Goal: Task Accomplishment & Management: Complete application form

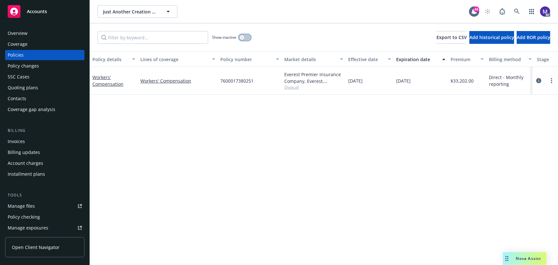
click at [239, 36] on button "button" at bounding box center [245, 37] width 12 height 6
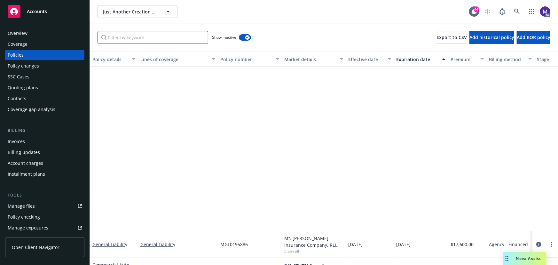
scroll to position [756, 0]
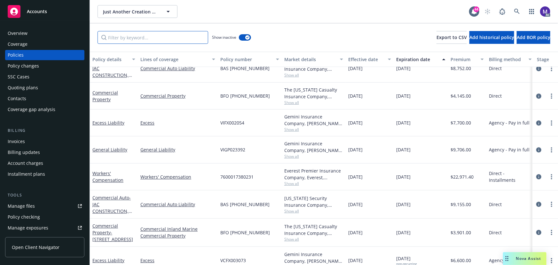
click at [147, 39] on input "Filter by keyword..." at bounding box center [153, 37] width 111 height 13
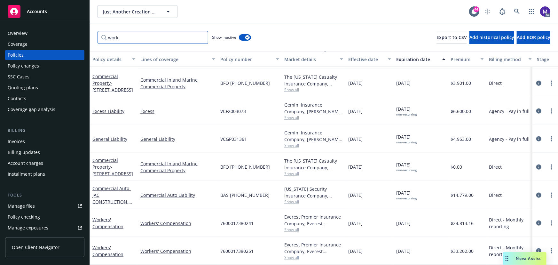
scroll to position [362, 153]
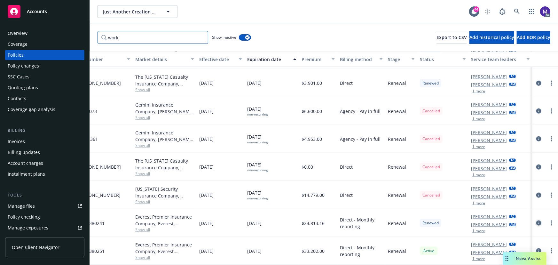
type input "work"
click at [536, 220] on icon "circleInformation" at bounding box center [538, 222] width 5 height 5
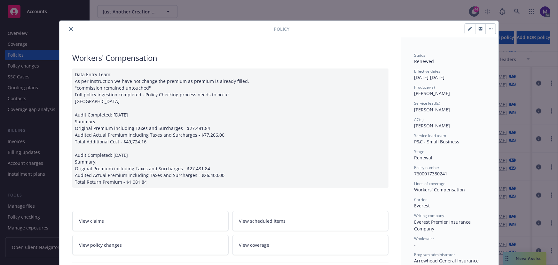
click at [136, 248] on link "View policy changes" at bounding box center [150, 245] width 156 height 20
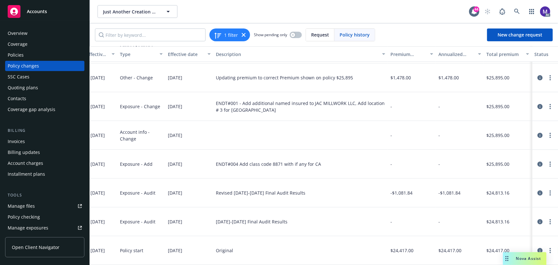
scroll to position [89, 131]
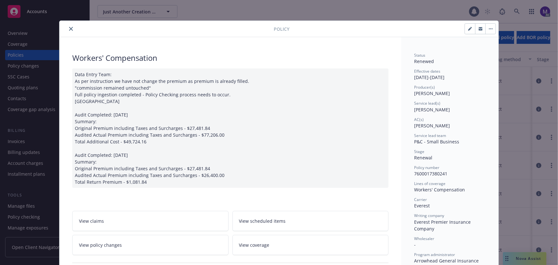
scroll to position [19, 0]
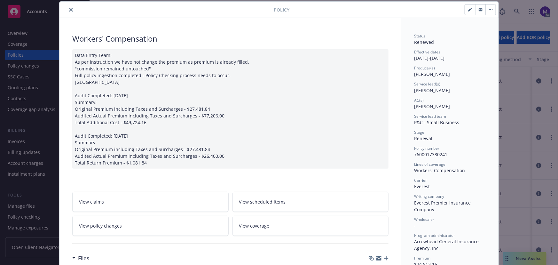
click at [74, 136] on div "Data Entry Team: As per instruction we have not change the premium as premium i…" at bounding box center [230, 108] width 316 height 119
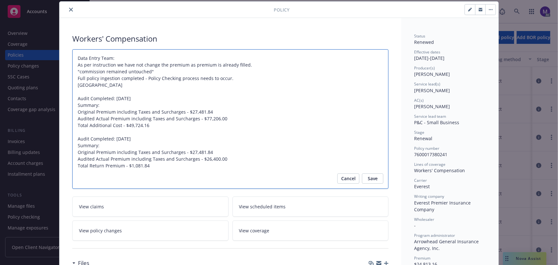
click at [74, 137] on textarea "Data Entry Team: As per instruction we have not change the premium as premium i…" at bounding box center [230, 119] width 316 height 140
type textarea "x"
type textarea "Data Entry Team: As per instruction we have not change the premium as premium i…"
type textarea "x"
type textarea "Data Entry Team: As per instruction we have not change the premium as premium i…"
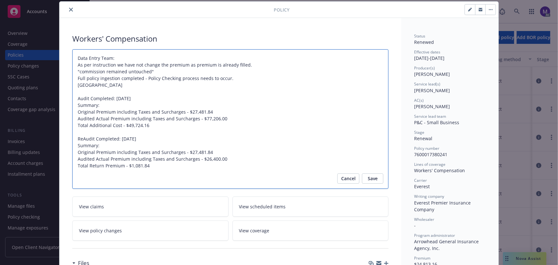
type textarea "x"
type textarea "Data Entry Team: As per instruction we have not change the premium as premium i…"
type textarea "x"
type textarea "Data Entry Team: As per instruction we have not change the premium as premium i…"
type textarea "x"
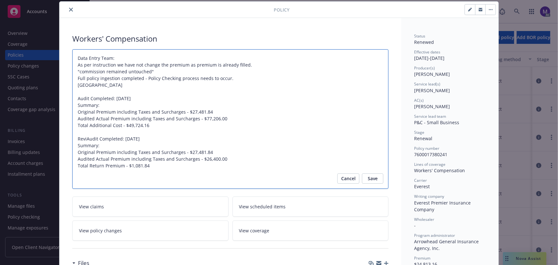
type textarea "Data Entry Team: As per instruction we have not change the premium as premium i…"
type textarea "x"
type textarea "Data Entry Team: As per instruction we have not change the premium as premium i…"
type textarea "x"
type textarea "Data Entry Team: As per instruction we have not change the premium as premium i…"
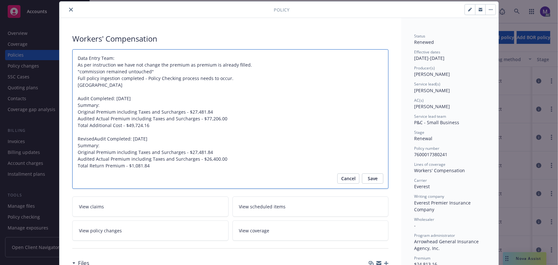
type textarea "x"
type textarea "Data Entry Team: As per instruction we have not change the premium as premium i…"
click at [368, 179] on span "Save" at bounding box center [373, 178] width 10 height 10
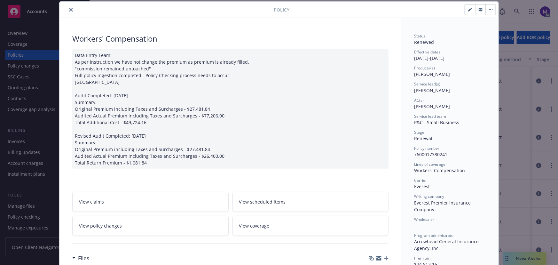
type textarea "x"
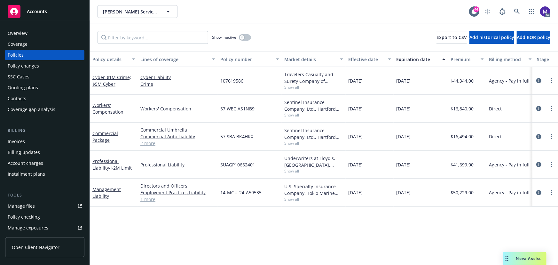
click at [28, 66] on div "Policy changes" at bounding box center [23, 66] width 31 height 10
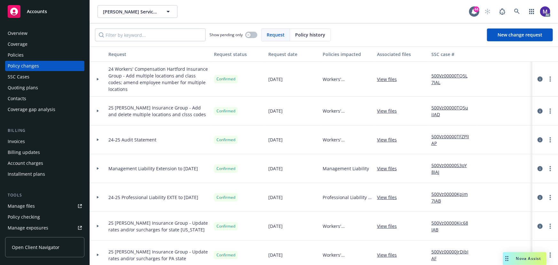
click at [98, 74] on div at bounding box center [98, 79] width 16 height 35
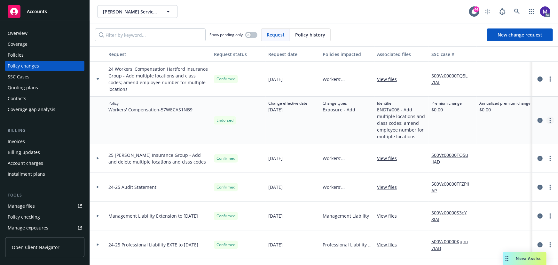
click at [550, 118] on icon "more" at bounding box center [550, 120] width 1 height 5
click at [474, 156] on link "Edit policy change" at bounding box center [495, 152] width 110 height 13
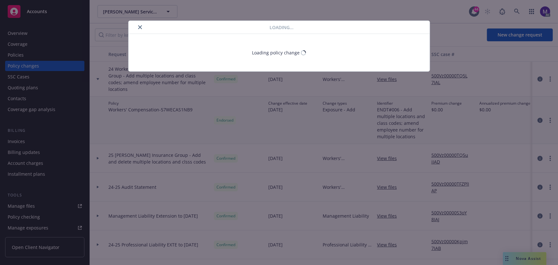
select select "ACCEPTED"
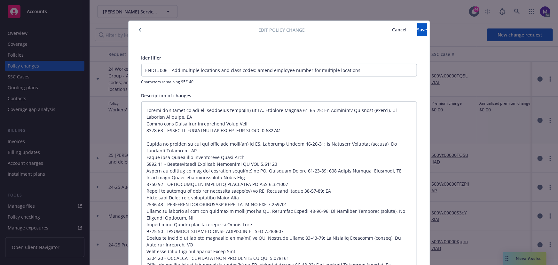
click at [139, 29] on icon "button" at bounding box center [140, 30] width 2 height 4
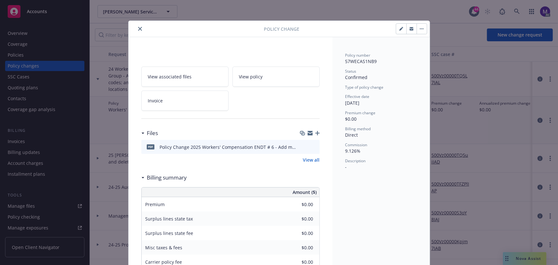
click at [138, 29] on icon "close" at bounding box center [140, 29] width 4 height 4
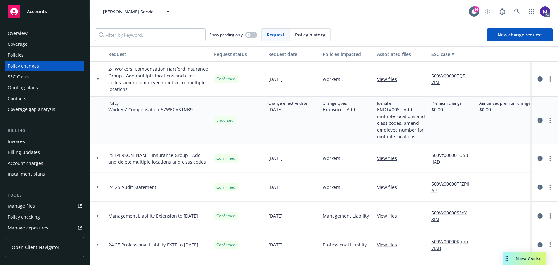
click at [550, 118] on icon "more" at bounding box center [550, 120] width 1 height 5
click at [469, 140] on div "Copy logging email Resume workflow Edit policy change Edit billing info View po…" at bounding box center [495, 153] width 110 height 64
click at [550, 76] on icon "more" at bounding box center [550, 78] width 1 height 5
click at [476, 102] on link "Edit request summary" at bounding box center [495, 101] width 110 height 13
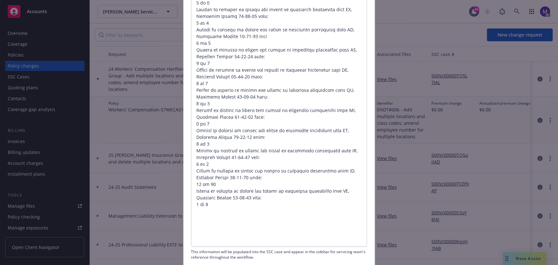
scroll to position [746, 0]
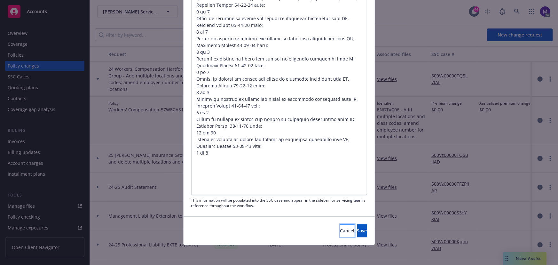
click at [340, 224] on button "Cancel" at bounding box center [347, 230] width 14 height 13
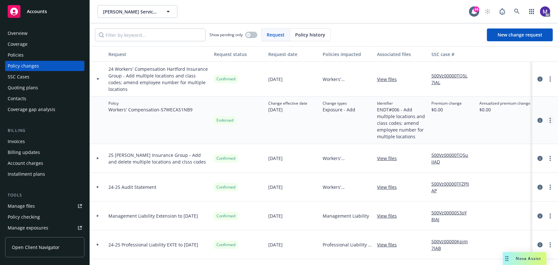
click at [547, 116] on link "more" at bounding box center [550, 120] width 8 height 8
click at [470, 153] on link "Edit policy change" at bounding box center [495, 152] width 110 height 13
type textarea "x"
select select "ACCEPTED"
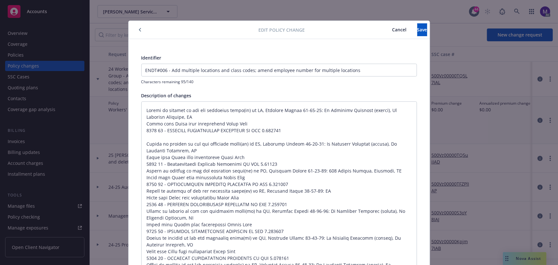
scroll to position [19, 0]
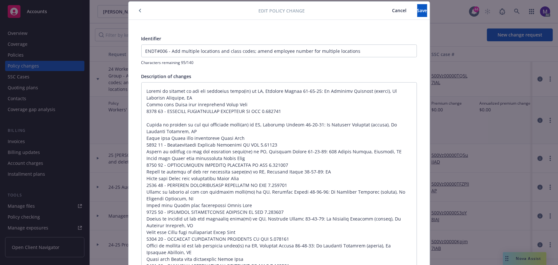
type textarea "x"
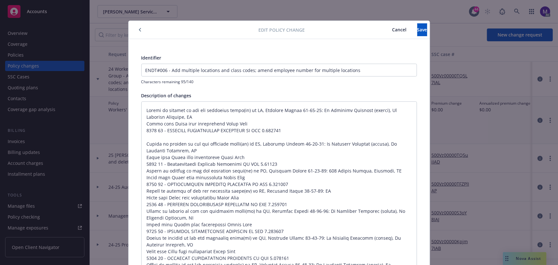
click at [392, 30] on span "Cancel" at bounding box center [399, 30] width 14 height 6
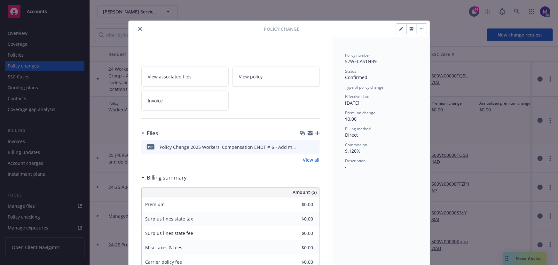
click at [138, 27] on icon "close" at bounding box center [140, 29] width 4 height 4
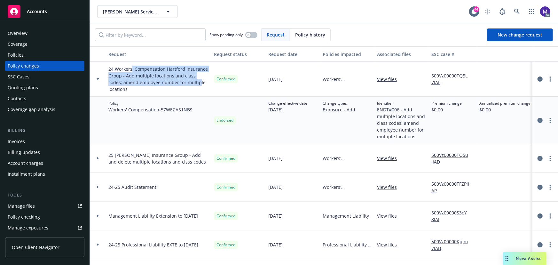
drag, startPoint x: 132, startPoint y: 72, endPoint x: 183, endPoint y: 90, distance: 53.6
click at [183, 90] on div "24 Workers' Compensation Hartford Insurance Group - Add multiple locations and …" at bounding box center [159, 79] width 106 height 35
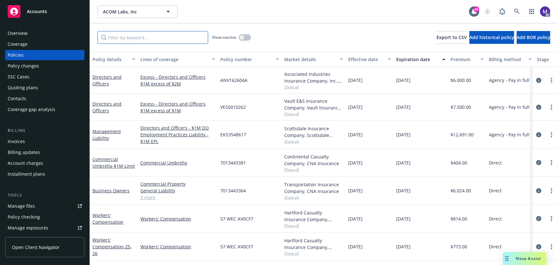
click at [145, 40] on input "Filter by keyword..." at bounding box center [153, 37] width 111 height 13
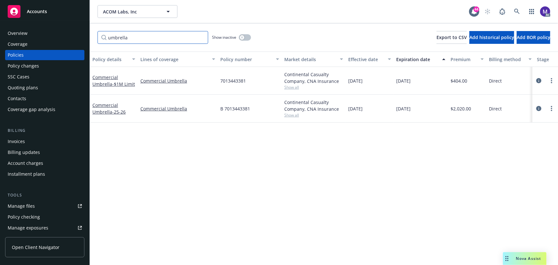
scroll to position [0, 149]
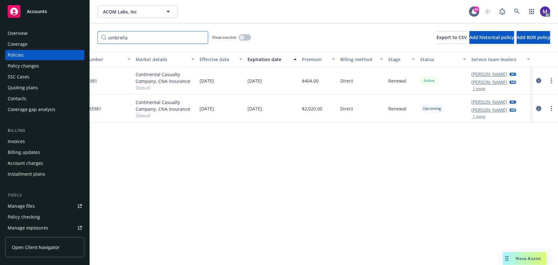
type input "umbrella"
click at [540, 109] on icon "circleInformation" at bounding box center [538, 108] width 5 height 5
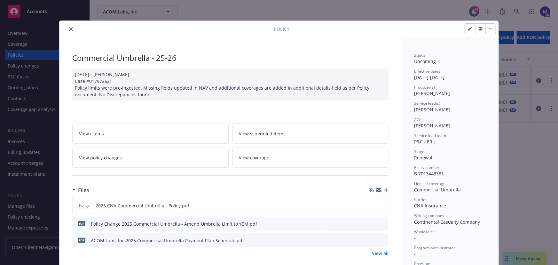
scroll to position [29, 0]
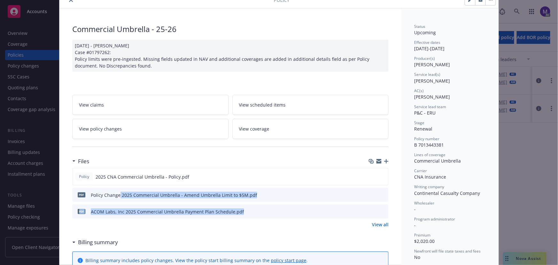
drag, startPoint x: 130, startPoint y: 197, endPoint x: 278, endPoint y: 205, distance: 148.2
click at [278, 205] on div "Policy 2025 CNA Commercial Umbrella - Policy.pdf pdf Policy Change 2025 Commerc…" at bounding box center [230, 193] width 316 height 51
click at [277, 198] on div "pdf Policy Change 2025 Commercial Umbrella - Amend Umbrella Limit to $5M.pdf" at bounding box center [230, 195] width 316 height 14
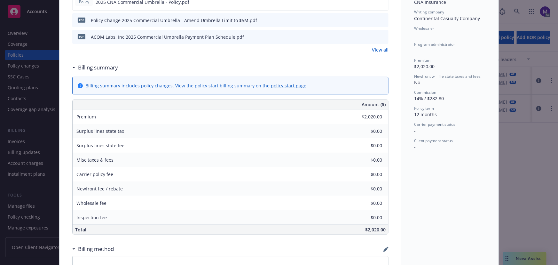
scroll to position [378, 0]
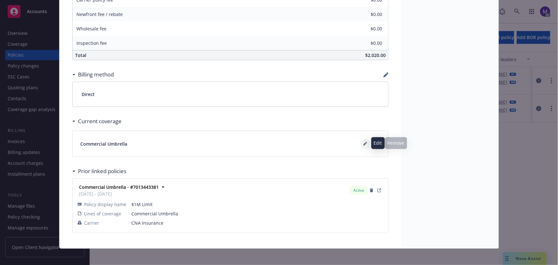
click at [365, 143] on button at bounding box center [365, 143] width 10 height 10
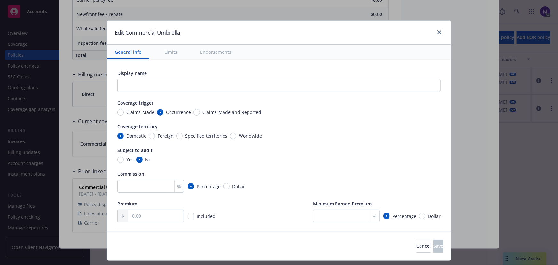
click at [173, 45] on button "Limits" at bounding box center [171, 52] width 28 height 14
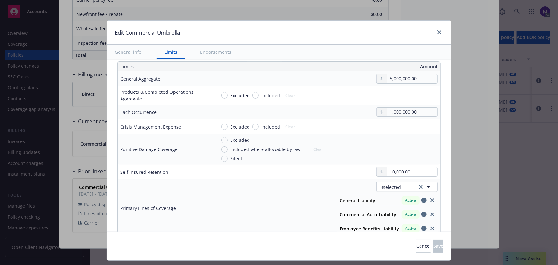
scroll to position [178, 0]
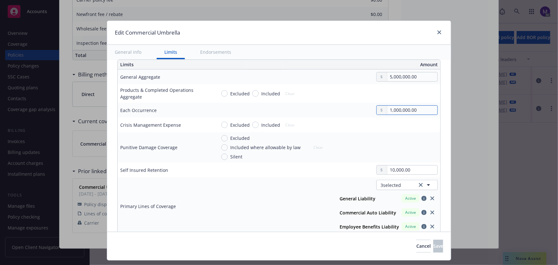
click at [408, 112] on input "1,000,000.00" at bounding box center [412, 110] width 50 height 9
type textarea "x"
type input "5,000,000.00"
click at [400, 161] on button "$5,000,000.00" at bounding box center [403, 161] width 55 height 12
click at [341, 139] on div "Excluded Included where allowable by law Silent Clear" at bounding box center [327, 147] width 222 height 25
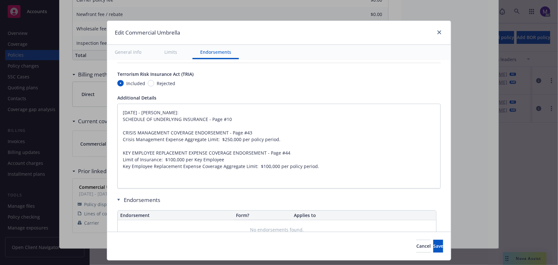
scroll to position [469, 0]
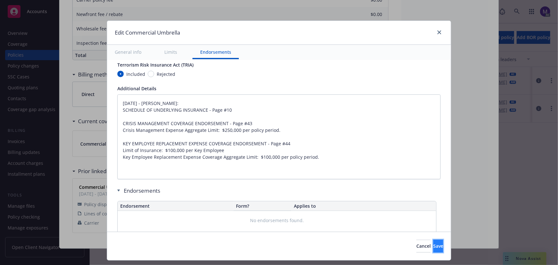
click at [433, 245] on span "Save" at bounding box center [438, 246] width 10 height 6
type textarea "x"
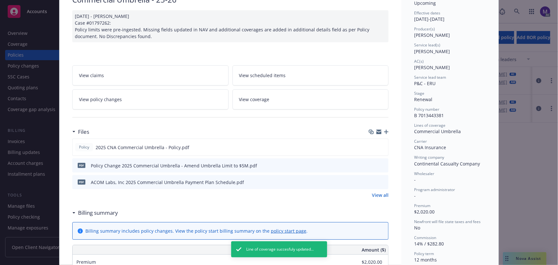
scroll to position [58, 0]
click at [146, 88] on div "View claims View scheduled items View policy changes View coverage" at bounding box center [230, 88] width 316 height 44
click at [145, 102] on link "View policy changes" at bounding box center [150, 100] width 156 height 20
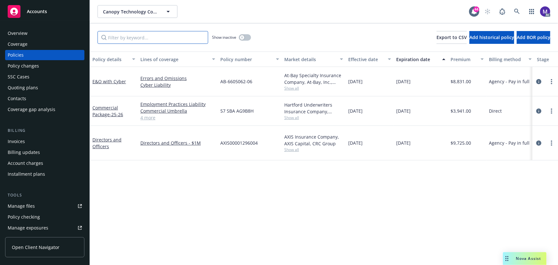
drag, startPoint x: 126, startPoint y: 39, endPoint x: 121, endPoint y: 42, distance: 5.9
click at [126, 39] on input "Filter by keyword..." at bounding box center [153, 37] width 111 height 13
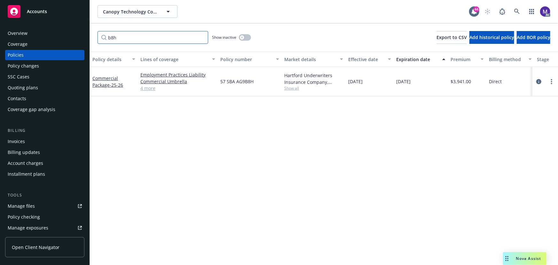
type input "b8h"
click at [244, 37] on div "button" at bounding box center [242, 37] width 4 height 4
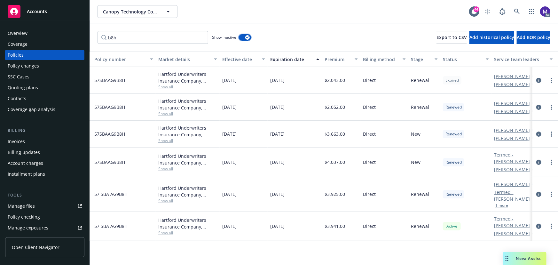
scroll to position [0, 141]
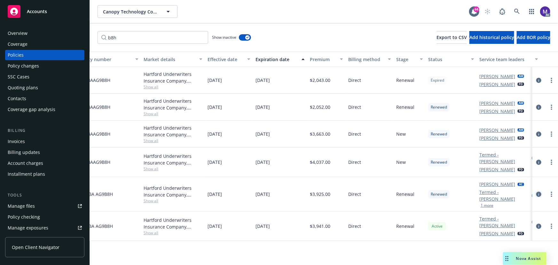
click at [538, 192] on icon "circleInformation" at bounding box center [538, 194] width 5 height 5
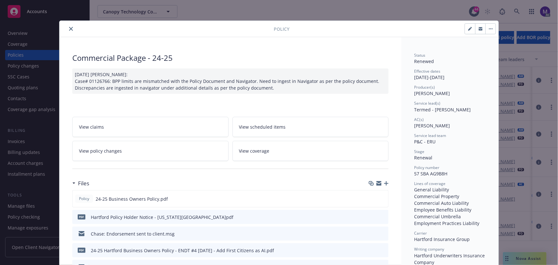
click at [129, 156] on link "View policy changes" at bounding box center [150, 151] width 156 height 20
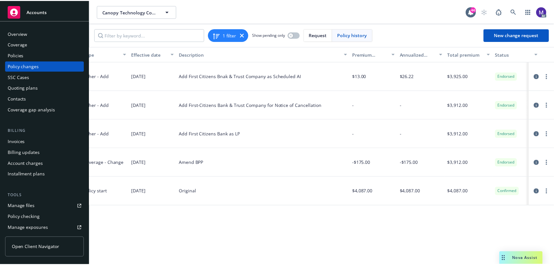
scroll to position [0, 173]
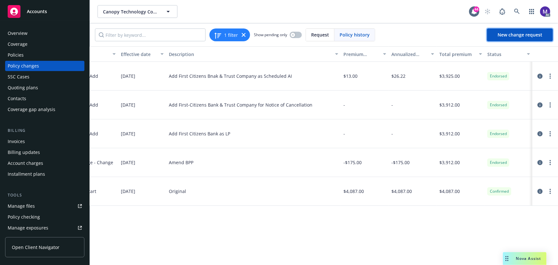
drag, startPoint x: 518, startPoint y: 39, endPoint x: 396, endPoint y: 2, distance: 127.8
click at [518, 39] on link "New change request" at bounding box center [520, 34] width 66 height 13
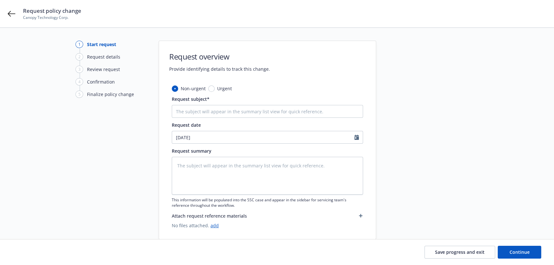
type textarea "x"
click at [203, 110] on input "Request subject*" at bounding box center [267, 111] width 191 height 13
type input "24-25 Workers' Compensation Hartford Insurance Group - Audit Statement"
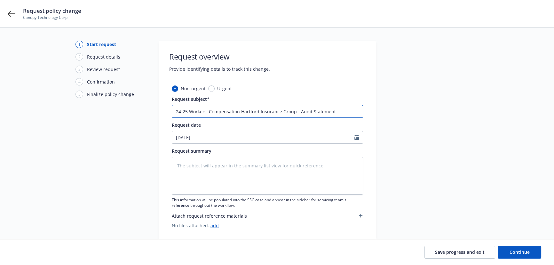
drag, startPoint x: 189, startPoint y: 111, endPoint x: 237, endPoint y: 112, distance: 48.0
click at [237, 112] on input "24-25 Workers' Compensation Hartford Insurance Group - Audit Statement" at bounding box center [267, 111] width 191 height 13
type textarea "x"
type input "24-25 C Hartford Insurance Group - Audit Statement"
type textarea "x"
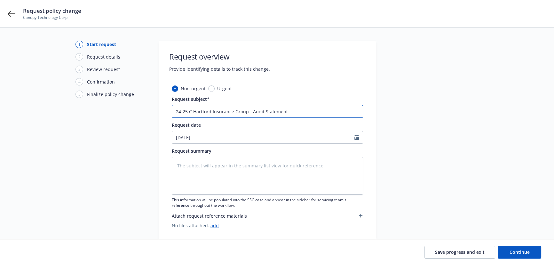
type input "24-25 Co Hartford Insurance Group - Audit Statement"
type textarea "x"
type input "24-25 Com Hartford Insurance Group - Audit Statement"
type textarea "x"
type input "24-25 Comm Hartford Insurance Group - Audit Statement"
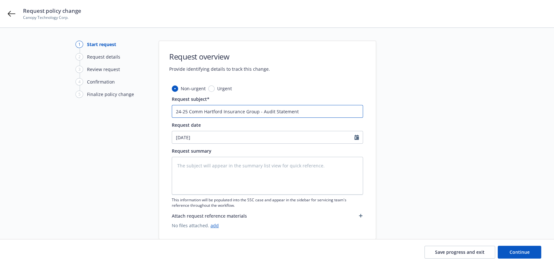
type textarea "x"
type input "24-25 Comme Hartford Insurance Group - Audit Statement"
type textarea "x"
type input "24-25 Commer Hartford Insurance Group - Audit Statement"
type textarea "x"
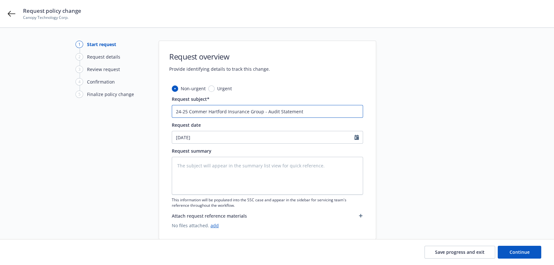
type input "24-25 Commerc Hartford Insurance Group - Audit Statement"
type textarea "x"
type input "24-25 Commerci Hartford Insurance Group - Audit Statement"
type textarea "x"
type input "24-25 Commercia Hartford Insurance Group - Audit Statement"
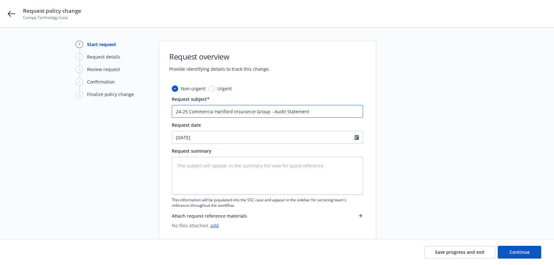
type textarea "x"
type input "24-25 Commercial Hartford Insurance Group - Audit Statement"
type textarea "x"
type input "24-25 Commercial Hartford Insurance Group - Audit Statement"
type textarea "x"
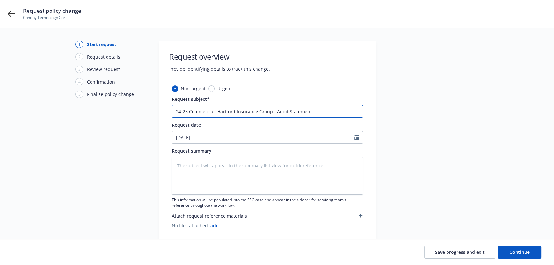
type input "24-25 Commercial P Hartford Insurance Group - Audit Statement"
type textarea "x"
type input "24-25 Commercial Pa Hartford Insurance Group - Audit Statement"
type textarea "x"
type input "24-25 Commercial Pak Hartford Insurance Group - Audit Statement"
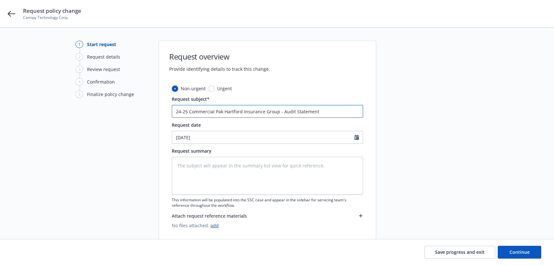
type textarea "x"
type input "24-25 Commercial Paka Hartford Insurance Group - Audit Statement"
type textarea "x"
type input "24-25 Commercial Pak Hartford Insurance Group - Audit Statement"
type textarea "x"
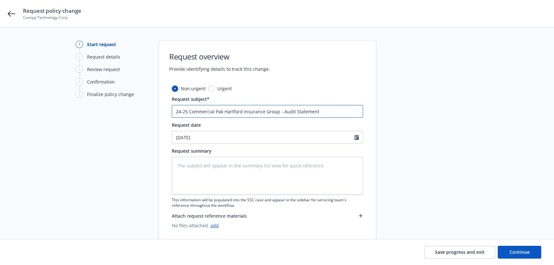
type input "24-25 Commercial Pa Hartford Insurance Group - Audit Statement"
type textarea "x"
type input "24-25 Commercial Pac Hartford Insurance Group - Audit Statement"
type textarea "x"
type input "24-25 Commercial Pack Hartford Insurance Group - Audit Statement"
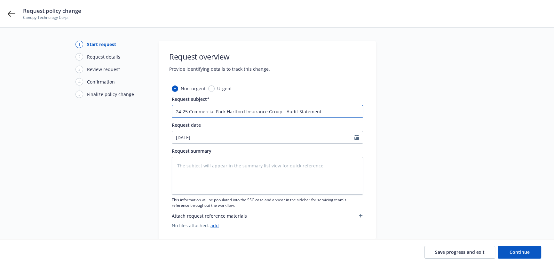
type textarea "x"
type input "24-25 Commercial Packa Hartford Insurance Group - Audit Statement"
type textarea "x"
type input "24-25 Commercial Packag Hartford Insurance Group - Audit Statement"
type textarea "x"
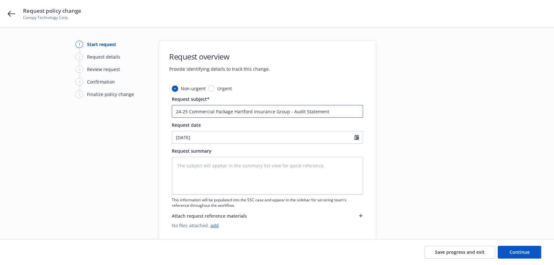
type input "24-25 Commercial Package Hartford Insurance Group - Audit Statement"
click at [230, 169] on textarea at bounding box center [267, 176] width 191 height 38
type textarea "x"
type textarea "audi"
type textarea "x"
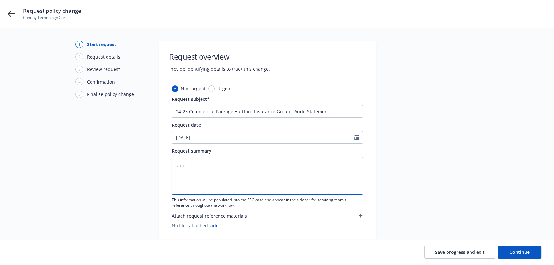
type textarea "audit"
type textarea "x"
type textarea "auditc"
type textarea "x"
type textarea "auditch"
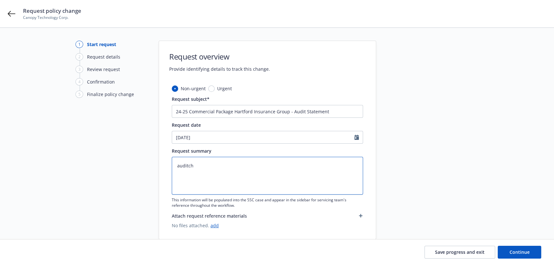
type textarea "x"
type textarea "auditcha"
type textarea "x"
type textarea "auditchan"
type textarea "x"
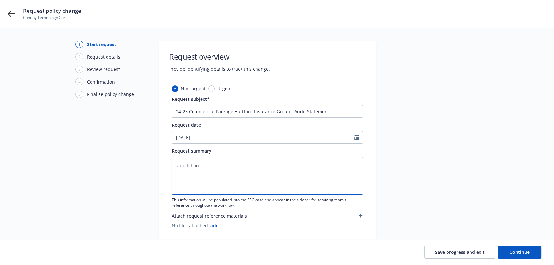
type textarea "auditchang"
type textarea "x"
type textarea "auditchange"
paste textarea "2024-2025 Final Audit Results Original premium - $3,925 Audited Actual Premium …"
type textarea "x"
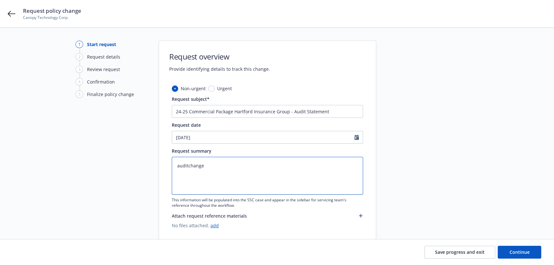
type textarea "2024-2025 Final Audit Results Original premium - $3,925 Audited Actual Premium …"
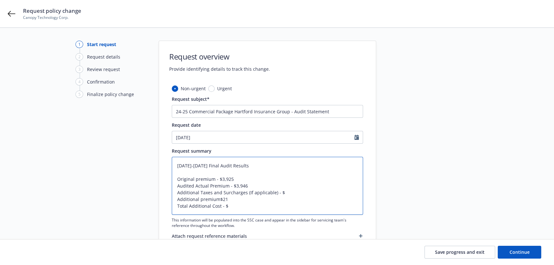
drag, startPoint x: 284, startPoint y: 191, endPoint x: 162, endPoint y: 193, distance: 121.2
click at [162, 193] on div "Non-urgent Urgent Request subject* 24-25 Commercial Package Hartford Insurance …" at bounding box center [267, 172] width 217 height 174
type textarea "x"
type textarea "2024-2025 Final Audit Results Original premium - $3,925 Audited Actual Premium …"
type textarea "x"
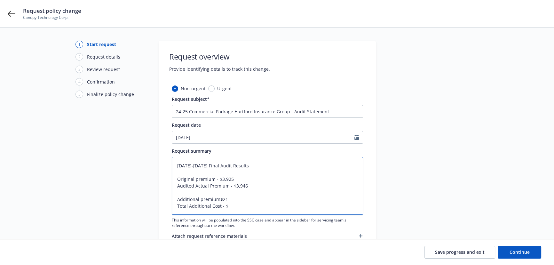
type textarea "2024-2025 Final Audit Results Original premium - $3,925 Audited Actual Premium …"
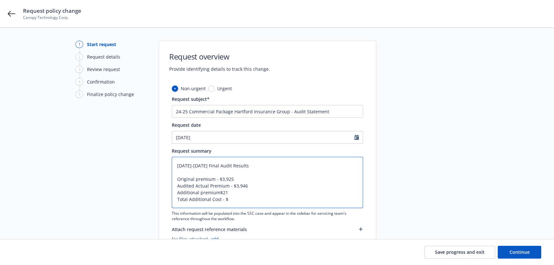
click at [197, 179] on textarea "2024-2025 Final Audit Results Original premium - $3,925 Audited Actual Premium …" at bounding box center [267, 182] width 191 height 51
type textarea "x"
type textarea "2024-2025 Final Audit Results Original Premium - $3,925 Audited Actual Premium …"
type textarea "x"
drag, startPoint x: 202, startPoint y: 192, endPoint x: 208, endPoint y: 192, distance: 5.1
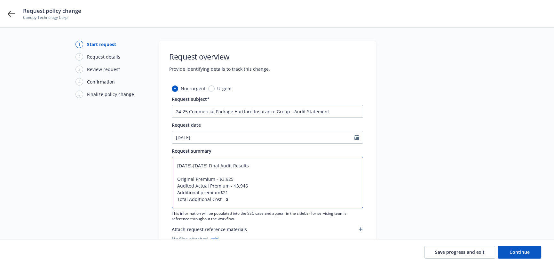
click at [203, 192] on textarea "2024-2025 Final Audit Results Original Premium - $3,925 Audited Actual Premium …" at bounding box center [267, 182] width 191 height 51
type textarea "2024-2025 Final Audit Results Original Premium - $3,925 Audited Actual Premium …"
type textarea "x"
type textarea "2024-2025 Final Audit Results Original Premium - $3,925 Audited Actual Premium …"
type textarea "x"
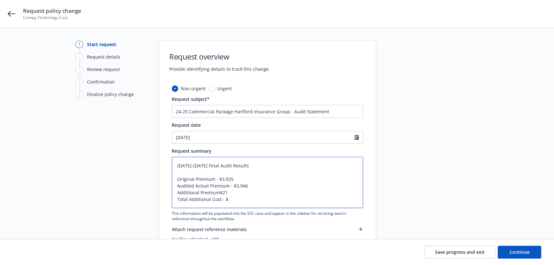
type textarea "2024-2025 Final Audit Results Original Premium - $3,925 Audited Actual Premium …"
type textarea "x"
type textarea "2024-2025 Final Audit Results Original Premium - $3,925 Audited Actual Premium …"
type textarea "x"
type textarea "2024-2025 Final Audit Results Original Premium - $3,925 Audited Actual Premium …"
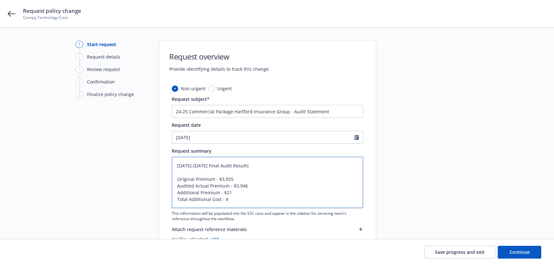
drag, startPoint x: 234, startPoint y: 200, endPoint x: 120, endPoint y: 201, distance: 114.5
click at [121, 201] on div "1 Start request 2 Request details 3 Review request 4 Confirmation 5 Finalize po…" at bounding box center [277, 147] width 538 height 212
type textarea "x"
type textarea "2024-2025 Final Audit Results Original Premium - $3,925 Audited Actual Premium …"
type textarea "x"
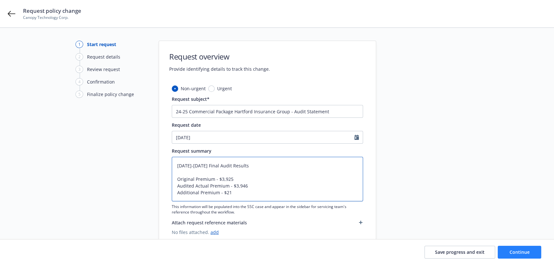
type textarea "2024-2025 Final Audit Results Original Premium - $3,925 Audited Actual Premium …"
click at [508, 251] on button "Continue" at bounding box center [519, 252] width 43 height 13
type textarea "x"
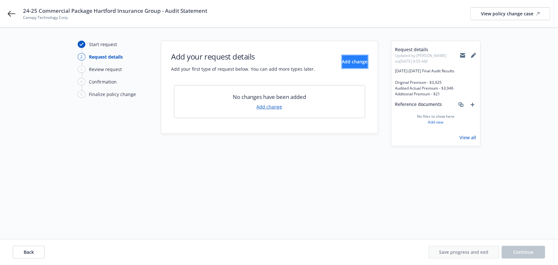
click at [344, 64] on span "Add change" at bounding box center [355, 62] width 26 height 6
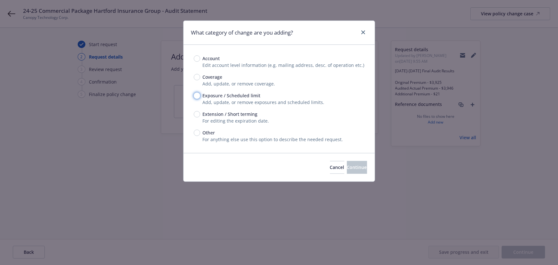
drag, startPoint x: 197, startPoint y: 95, endPoint x: 224, endPoint y: 110, distance: 31.1
click at [196, 96] on input "Exposure / Scheduled limit" at bounding box center [197, 95] width 6 height 6
radio input "true"
click at [347, 167] on span "Continue" at bounding box center [357, 167] width 20 height 6
type textarea "x"
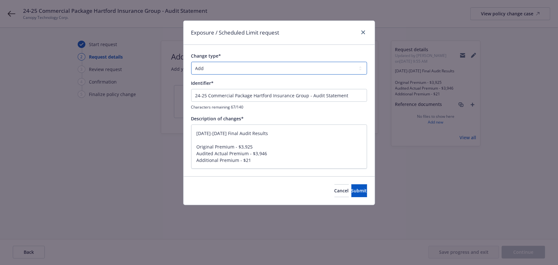
click at [242, 67] on select "Add Audit Change Remove" at bounding box center [279, 68] width 176 height 13
select select "AUDIT"
click at [191, 62] on select "Add Audit Change Remove" at bounding box center [279, 68] width 176 height 13
drag, startPoint x: 236, startPoint y: 135, endPoint x: 72, endPoint y: 120, distance: 165.0
click at [74, 120] on div "Exposure / Scheduled Limit request Change type* Add Audit Change Remove Identif…" at bounding box center [279, 132] width 558 height 265
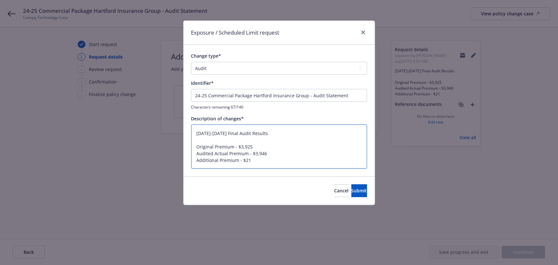
type textarea "x"
type textarea "Original Premium - $3,925 Audited Actual Premium - $3,946 Additional Premium - …"
drag, startPoint x: 344, startPoint y: 93, endPoint x: 97, endPoint y: 82, distance: 247.7
click at [97, 82] on div "Exposure / Scheduled Limit request Change type* Add Audit Change Remove Identif…" at bounding box center [279, 132] width 558 height 265
paste input "024-2025 Final Audit Results"
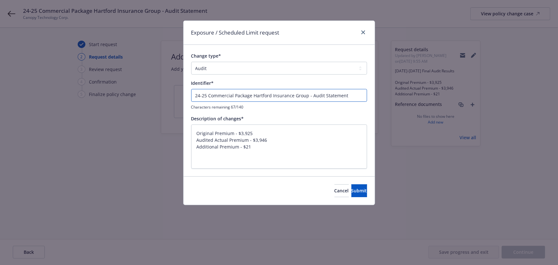
type textarea "x"
type input "2024-2025 Final Audit Results"
drag, startPoint x: 194, startPoint y: 145, endPoint x: 195, endPoint y: 115, distance: 30.4
click at [193, 118] on div "Description of changes* Original Premium - $3,925 Audited Actual Premium - $3,9…" at bounding box center [279, 142] width 176 height 54
type textarea "x"
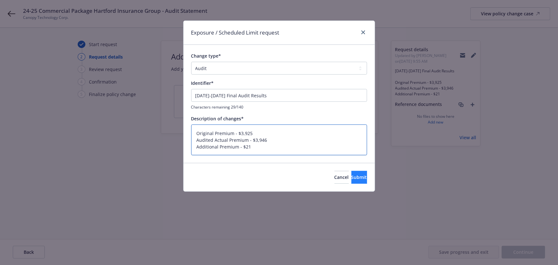
type textarea "Original Premium - $3,925 Audited Actual Premium - $3,946 Additional Premium - …"
click at [351, 179] on span "Submit" at bounding box center [359, 177] width 16 height 6
type textarea "x"
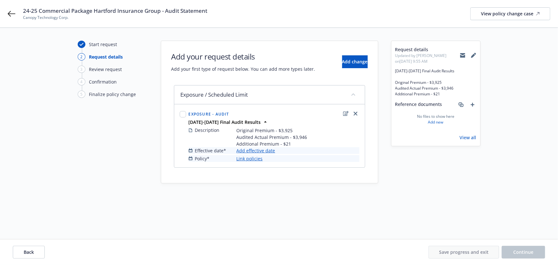
click at [252, 150] on link "Add effective date" at bounding box center [256, 150] width 39 height 7
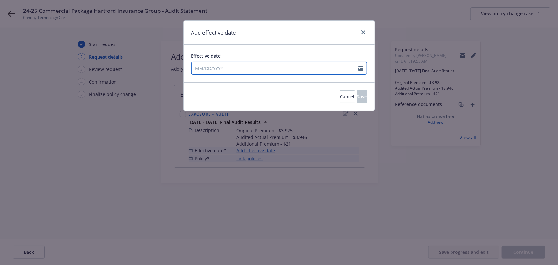
click at [221, 67] on input "Effective date" at bounding box center [275, 68] width 167 height 12
select select "10"
type input "07/13/2024"
click at [269, 44] on div "Add effective date" at bounding box center [279, 33] width 191 height 24
click at [357, 94] on span "Save" at bounding box center [362, 96] width 10 height 6
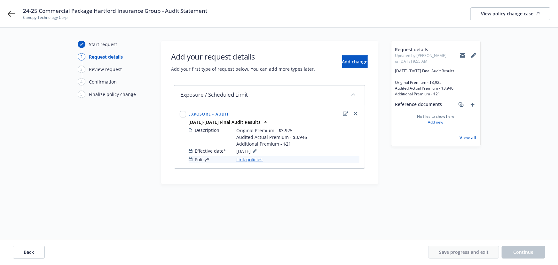
click at [246, 160] on link "Link policies" at bounding box center [250, 159] width 26 height 7
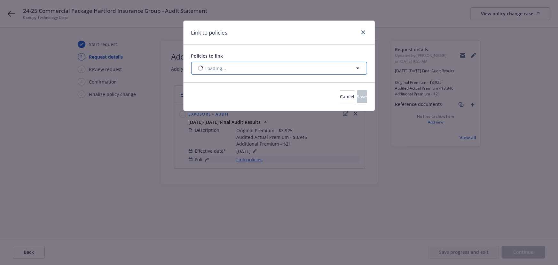
click at [224, 69] on span "Loading..." at bounding box center [216, 68] width 21 height 7
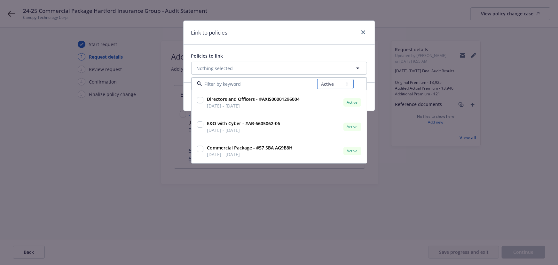
click at [330, 83] on select "All Active Upcoming Expired Cancelled" at bounding box center [335, 84] width 36 height 10
select select "EXPIRED"
click at [317, 79] on select "All Active Upcoming Expired Cancelled" at bounding box center [335, 84] width 36 height 10
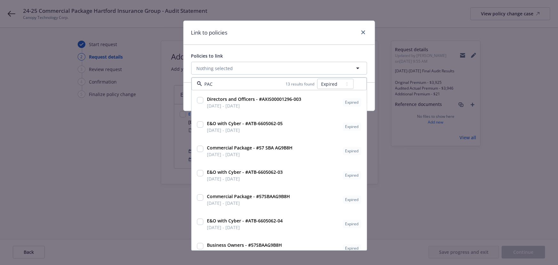
type input "PACK"
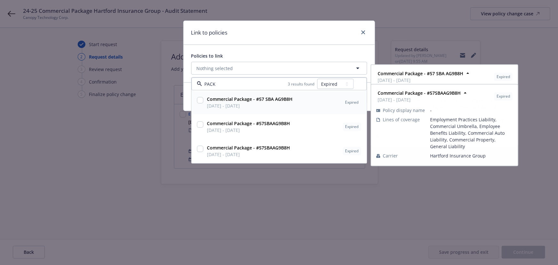
click at [265, 106] on span "07/13/2024 - 07/13/2025" at bounding box center [250, 106] width 86 height 7
checkbox input "true"
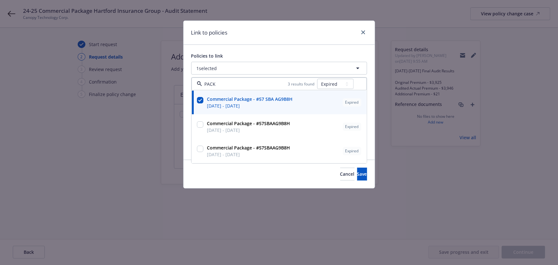
type input "PACK"
click at [269, 192] on div "Link to policies Policies to link 1 selected PACK 3 results found All Active Up…" at bounding box center [279, 132] width 558 height 265
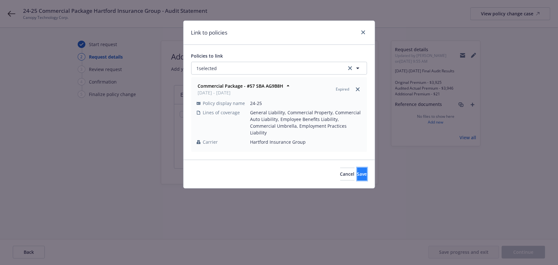
click at [357, 171] on span "Save" at bounding box center [362, 174] width 10 height 6
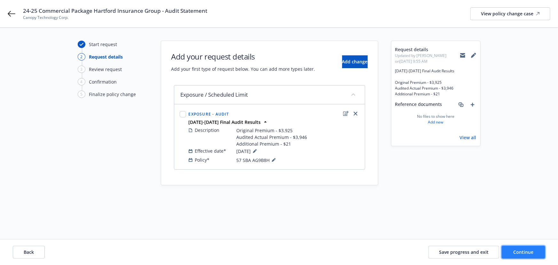
click at [533, 252] on span "Continue" at bounding box center [524, 252] width 20 height 6
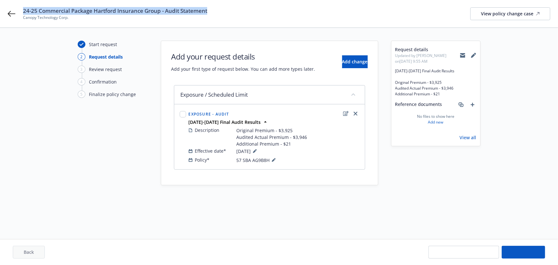
drag, startPoint x: 214, startPoint y: 9, endPoint x: 20, endPoint y: 11, distance: 193.8
click at [20, 11] on div "24-25 Commercial Package Hartford Insurance Group - Audit Statement Canopy Tech…" at bounding box center [279, 13] width 558 height 27
copy span "24-25 Commercial Package Hartford Insurance Group - Audit Statement"
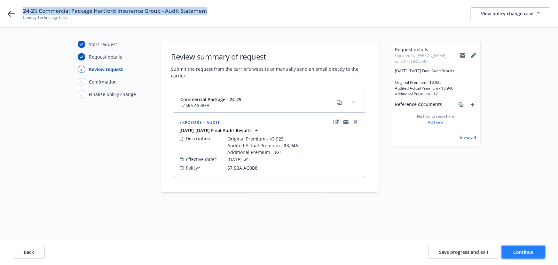
click at [524, 252] on span "Continue" at bounding box center [524, 252] width 20 height 6
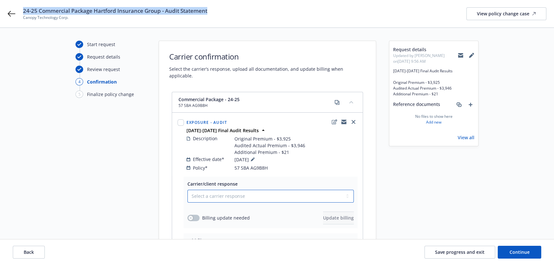
click at [244, 190] on select "Select a carrier response Accepted Accepted with revision No endorsement needed…" at bounding box center [270, 196] width 166 height 13
select select "ACCEPTED"
click at [187, 190] on select "Select a carrier response Accepted Accepted with revision No endorsement needed…" at bounding box center [270, 196] width 166 height 13
click at [195, 215] on button "button" at bounding box center [193, 218] width 12 height 6
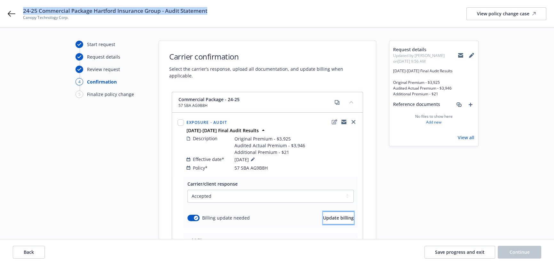
click at [339, 215] on span "Update billing" at bounding box center [338, 218] width 31 height 6
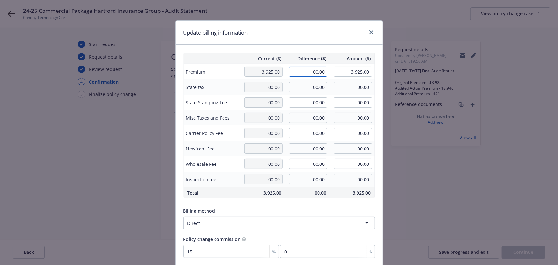
drag, startPoint x: 309, startPoint y: 70, endPoint x: 343, endPoint y: 74, distance: 34.2
click at [343, 74] on tr "Premium 3,925.00 00.00 3,925.00" at bounding box center [279, 72] width 192 height 16
type input "21.00"
type input "3,946.00"
type input "3.15"
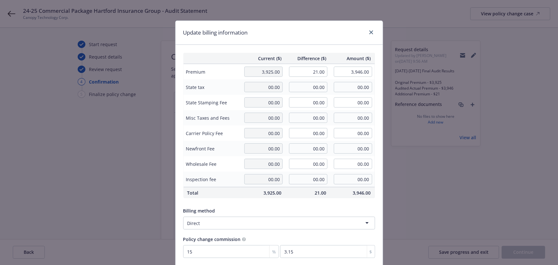
click at [313, 38] on div "Update billing information" at bounding box center [279, 33] width 207 height 24
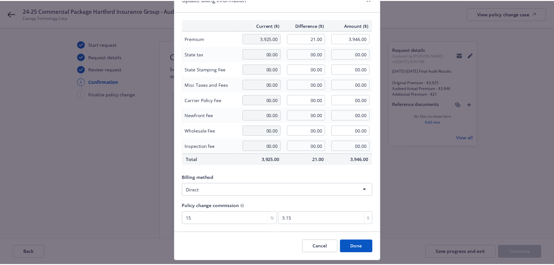
scroll to position [50, 0]
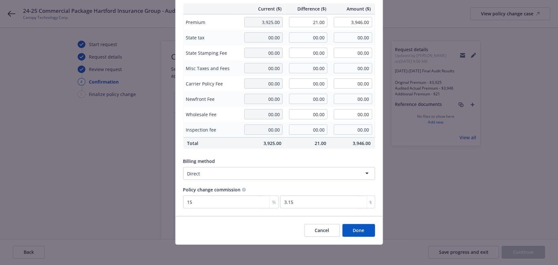
click at [358, 226] on button "Done" at bounding box center [358, 230] width 33 height 13
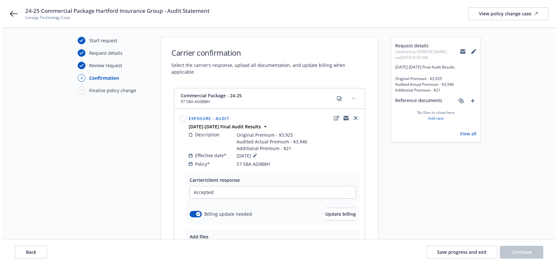
scroll to position [82, 0]
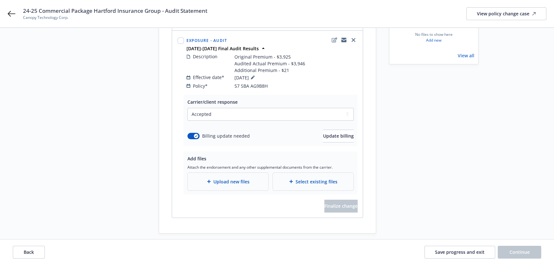
click at [216, 178] on span "Upload new files" at bounding box center [231, 181] width 36 height 7
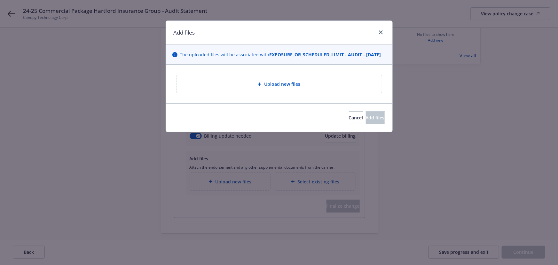
click at [278, 93] on div "Upload new files" at bounding box center [278, 84] width 205 height 18
type textarea "x"
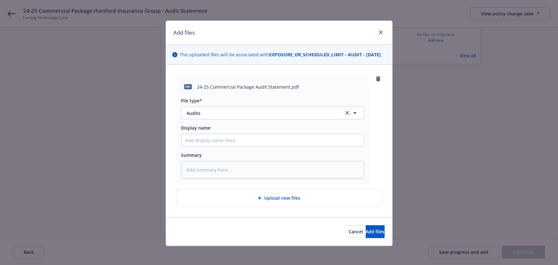
click at [209, 113] on div "File type* Audits Audits" at bounding box center [272, 108] width 183 height 22
click at [209, 116] on span "Audits" at bounding box center [261, 113] width 148 height 7
type input "AUDIT"
click at [210, 151] on span "Audit Statement" at bounding box center [206, 148] width 36 height 7
click at [366, 234] on span "Add files" at bounding box center [375, 231] width 19 height 6
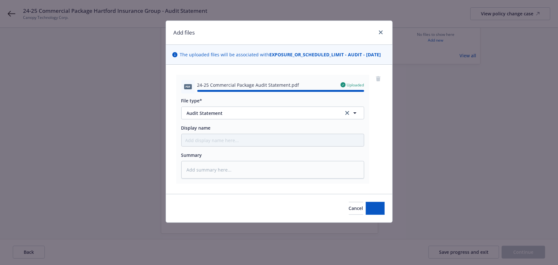
type textarea "x"
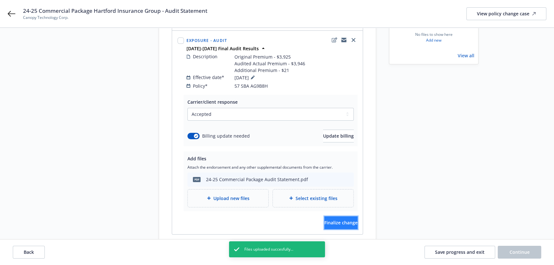
click at [335, 219] on span "Finalize change" at bounding box center [340, 222] width 33 height 6
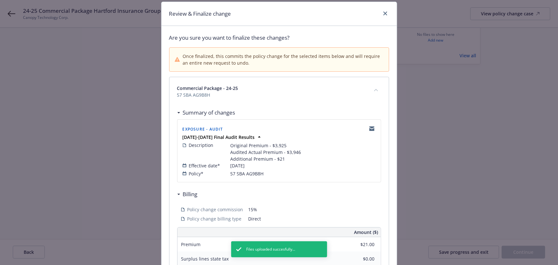
scroll to position [29, 0]
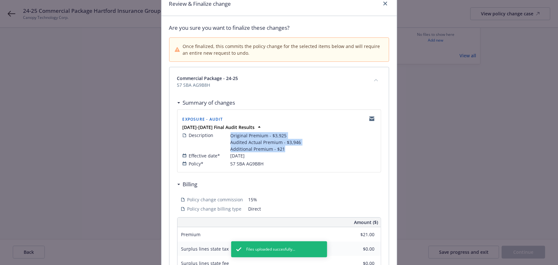
drag, startPoint x: 283, startPoint y: 146, endPoint x: 226, endPoint y: 135, distance: 57.7
click at [226, 135] on div "Description Original Premium - $3,925 Audited Actual Premium - $3,946 Additiona…" at bounding box center [279, 142] width 193 height 20
copy div "Original Premium - $3,925 Audited Actual Premium - $3,946 Additional Premium - …"
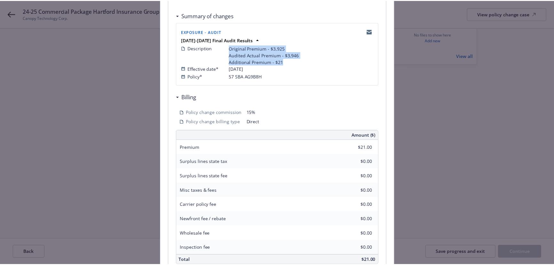
scroll to position [181, 0]
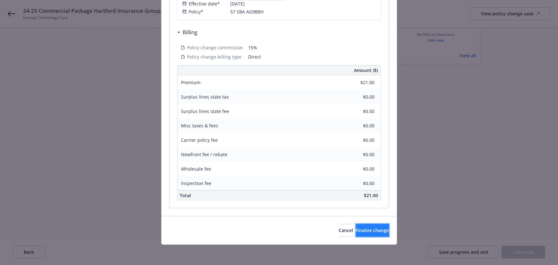
click at [368, 229] on span "Finalize change" at bounding box center [372, 230] width 33 height 6
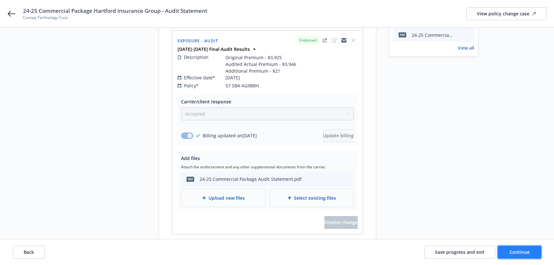
click at [515, 249] on span "Continue" at bounding box center [519, 252] width 20 height 6
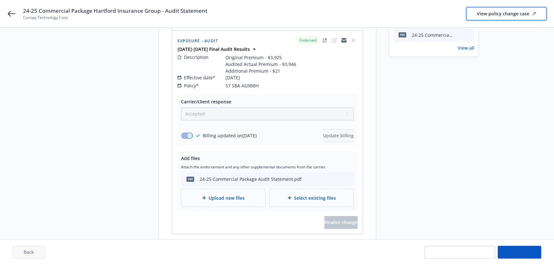
click at [497, 17] on div "View policy change case" at bounding box center [506, 14] width 59 height 12
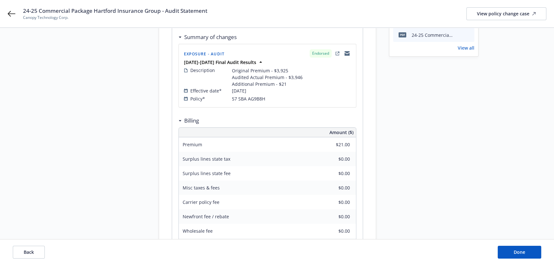
click at [518, 259] on div "Back Done" at bounding box center [277, 252] width 554 height 26
click at [519, 255] on span "Done" at bounding box center [520, 252] width 12 height 6
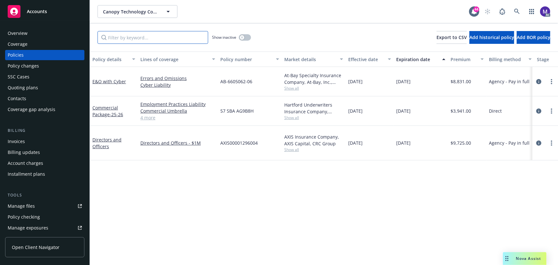
click at [128, 39] on input "Filter by keyword..." at bounding box center [153, 37] width 111 height 13
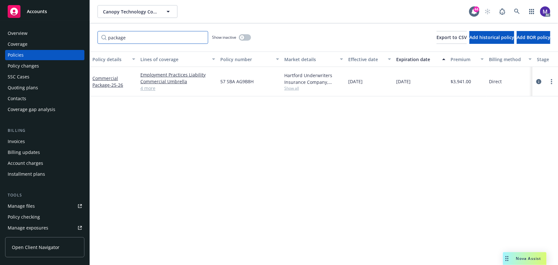
type input "package"
click at [243, 38] on div "button" at bounding box center [242, 37] width 4 height 4
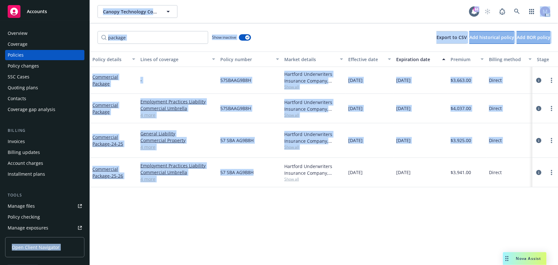
drag, startPoint x: 206, startPoint y: 260, endPoint x: 127, endPoint y: 247, distance: 80.0
click at [86, 244] on div "Accounts Overview Coverage Policies Policy changes SSC Cases Quoting plans Cont…" at bounding box center [279, 132] width 558 height 265
click at [192, 209] on div "Policy details Lines of coverage Policy number Market details Effective date Ex…" at bounding box center [324, 157] width 468 height 213
click at [291, 144] on span "Show all" at bounding box center [313, 146] width 59 height 5
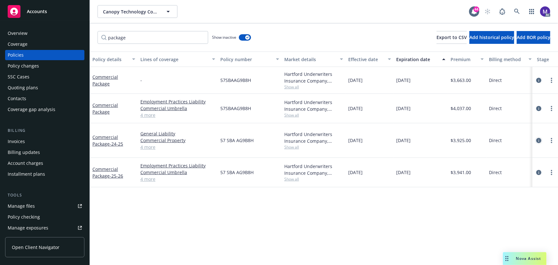
click at [537, 138] on icon "circleInformation" at bounding box center [538, 140] width 5 height 5
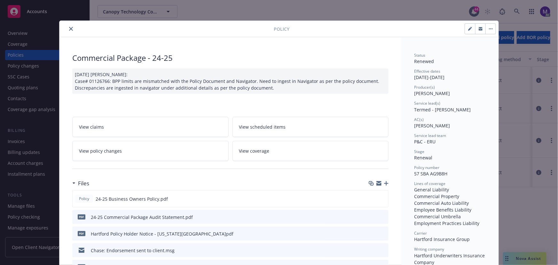
click at [296, 87] on div "06/13/2024 Galib Sheik: Case# 01126766: BPP limits are mismatched with the Poli…" at bounding box center [230, 80] width 316 height 25
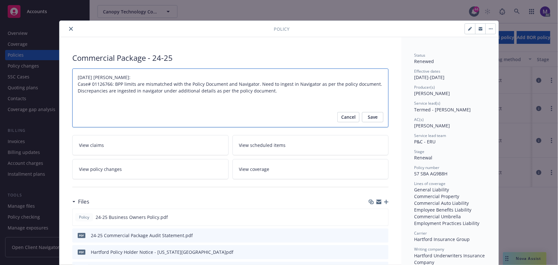
click at [296, 89] on textarea "06/13/2024 Galib Sheik: Case# 01126766: BPP limits are mismatched with the Poli…" at bounding box center [230, 97] width 316 height 59
type textarea "06/13/2024 Galib Sheik: Case# 01126766: BPP limits are mismatched with the Poli…"
type textarea "x"
type textarea "06/13/2024 Galib Sheik: Case# 01126766: BPP limits are mismatched with the Poli…"
type textarea "x"
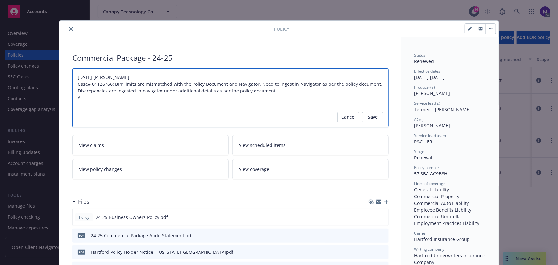
type textarea "06/13/2024 Galib Sheik: Case# 01126766: BPP limits are mismatched with the Poli…"
type textarea "x"
type textarea "06/13/2024 Galib Sheik: Case# 01126766: BPP limits are mismatched with the Poli…"
type textarea "x"
type textarea "06/13/2024 Galib Sheik: Case# 01126766: BPP limits are mismatched with the Poli…"
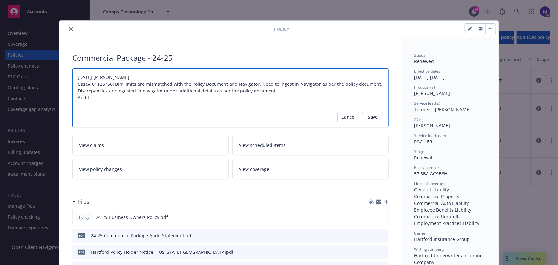
type textarea "x"
type textarea "06/13/2024 Galib Sheik: Case# 01126766: BPP limits are mismatched with the Poli…"
type textarea "x"
type textarea "06/13/2024 Galib Sheik: Case# 01126766: BPP limits are mismatched with the Poli…"
type textarea "x"
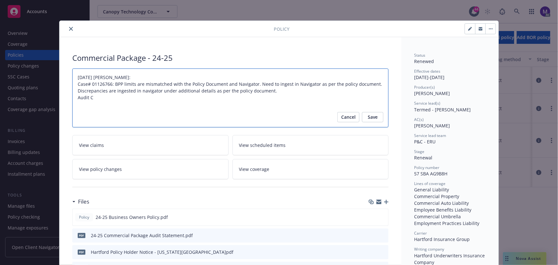
type textarea "06/13/2024 Galib Sheik: Case# 01126766: BPP limits are mismatched with the Poli…"
type textarea "x"
type textarea "06/13/2024 Galib Sheik: Case# 01126766: BPP limits are mismatched with the Poli…"
type textarea "x"
type textarea "06/13/2024 Galib Sheik: Case# 01126766: BPP limits are mismatched with the Poli…"
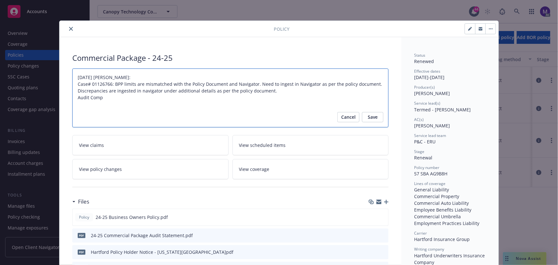
type textarea "x"
type textarea "06/13/2024 Galib Sheik: Case# 01126766: BPP limits are mismatched with the Poli…"
type textarea "x"
type textarea "06/13/2024 Galib Sheik: Case# 01126766: BPP limits are mismatched with the Poli…"
type textarea "x"
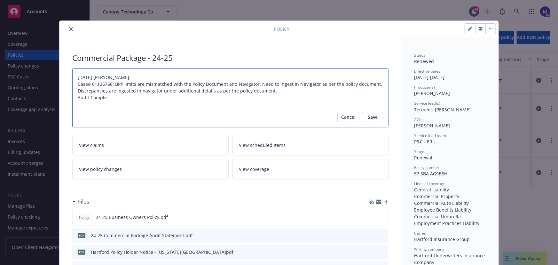
type textarea "06/13/2024 Galib Sheik: Case# 01126766: BPP limits are mismatched with the Poli…"
type textarea "x"
type textarea "06/13/2024 Galib Sheik: Case# 01126766: BPP limits are mismatched with the Poli…"
type textarea "x"
type textarea "06/13/2024 Galib Sheik: Case# 01126766: BPP limits are mismatched with the Poli…"
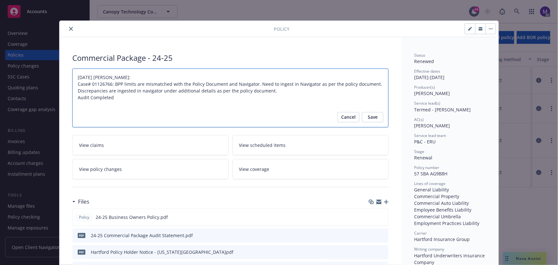
type textarea "x"
type textarea "06/13/2024 Galib Sheik: Case# 01126766: BPP limits are mismatched with the Poli…"
type textarea "x"
type textarea "06/13/2024 Galib Sheik: Case# 01126766: BPP limits are mismatched with the Poli…"
type textarea "x"
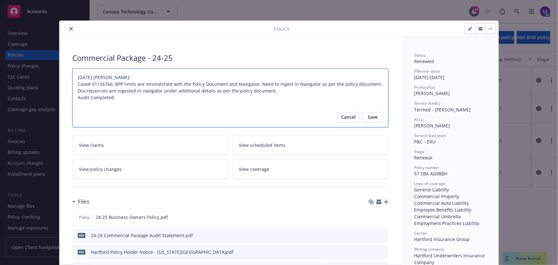
type textarea "06/13/2024 Galib Sheik: Case# 01126766: BPP limits are mismatched with the Poli…"
type textarea "x"
type textarea "06/13/2024 Galib Sheik: Case# 01126766: BPP limits are mismatched with the Poli…"
type textarea "x"
type textarea "06/13/2024 Galib Sheik: Case# 01126766: BPP limits are mismatched with the Poli…"
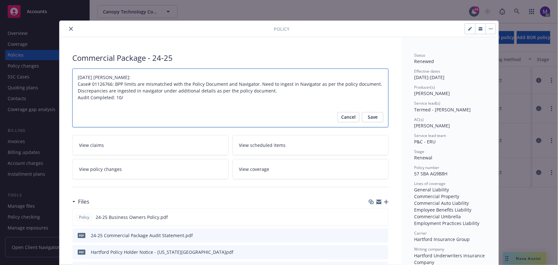
type textarea "x"
type textarea "06/13/2024 Galib Sheik: Case# 01126766: BPP limits are mismatched with the Poli…"
type textarea "x"
type textarea "06/13/2024 Galib Sheik: Case# 01126766: BPP limits are mismatched with the Poli…"
type textarea "x"
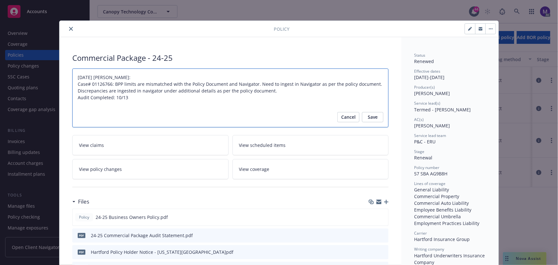
type textarea "06/13/2024 Galib Sheik: Case# 01126766: BPP limits are mismatched with the Poli…"
type textarea "x"
type textarea "06/13/2024 Galib Sheik: Case# 01126766: BPP limits are mismatched with the Poli…"
type textarea "x"
type textarea "06/13/2024 Galib Sheik: Case# 01126766: BPP limits are mismatched with the Poli…"
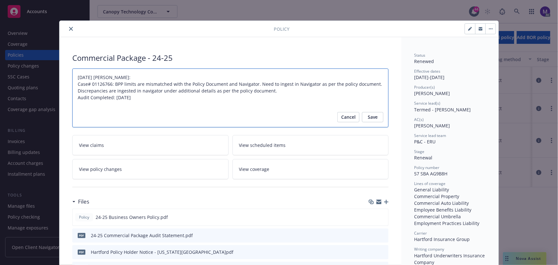
type textarea "x"
type textarea "06/13/2024 Galib Sheik: Case# 01126766: BPP limits are mismatched with the Poli…"
type textarea "x"
type textarea "06/13/2024 Galib Sheik: Case# 01126766: BPP limits are mismatched with the Poli…"
type textarea "x"
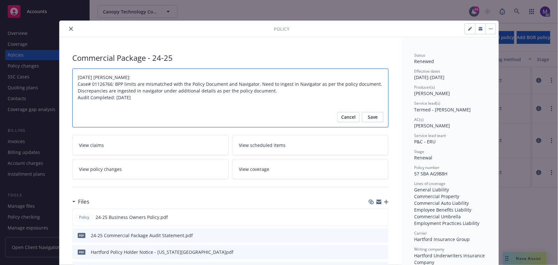
type textarea "06/13/2024 Galib Sheik: Case# 01126766: BPP limits are mismatched with the Poli…"
type textarea "x"
type textarea "06/13/2024 Galib Sheik: Case# 01126766: BPP limits are mismatched with the Poli…"
type textarea "x"
type textarea "06/13/2024 Galib Sheik: Case# 01126766: BPP limits are mismatched with the Poli…"
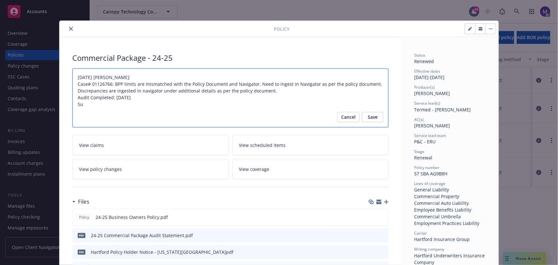
type textarea "x"
type textarea "06/13/2024 Galib Sheik: Case# 01126766: BPP limits are mismatched with the Poli…"
type textarea "x"
type textarea "06/13/2024 Galib Sheik: Case# 01126766: BPP limits are mismatched with the Poli…"
type textarea "x"
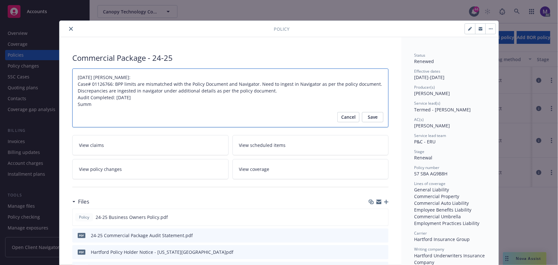
type textarea "06/13/2024 Galib Sheik: Case# 01126766: BPP limits are mismatched with the Poli…"
type textarea "x"
type textarea "06/13/2024 Galib Sheik: Case# 01126766: BPP limits are mismatched with the Poli…"
type textarea "x"
type textarea "06/13/2024 Galib Sheik: Case# 01126766: BPP limits are mismatched with the Poli…"
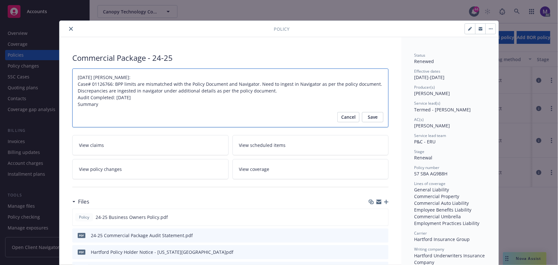
type textarea "x"
type textarea "06/13/2024 Galib Sheik: Case# 01126766: BPP limits are mismatched with the Poli…"
type textarea "x"
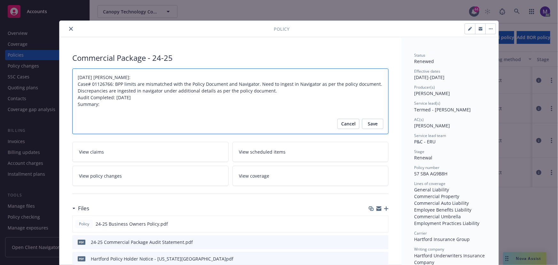
paste textarea "Original Premium - $3,925 Audited Actual Premium - $3,946 Additional Premium - …"
type textarea "06/13/2024 Galib Sheik: Case# 01126766: BPP limits are mismatched with the Poli…"
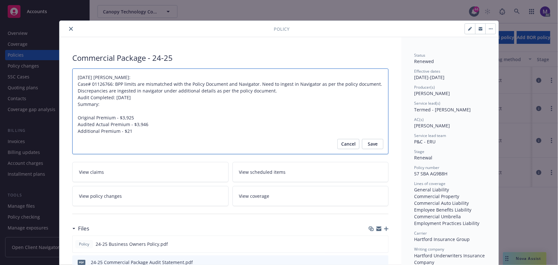
click at [80, 109] on textarea "06/13/2024 Galib Sheik: Case# 01126766: BPP limits are mismatched with the Poli…" at bounding box center [230, 111] width 316 height 86
type textarea "x"
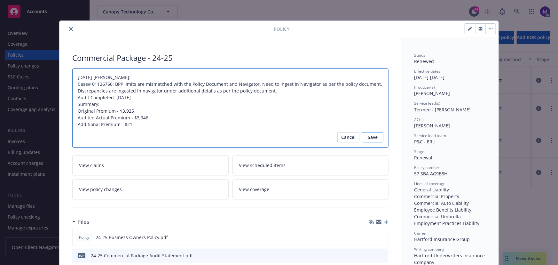
type textarea "06/13/2024 Galib Sheik: Case# 01126766: BPP limits are mismatched with the Poli…"
click at [374, 138] on span "Save" at bounding box center [373, 137] width 10 height 10
type textarea "x"
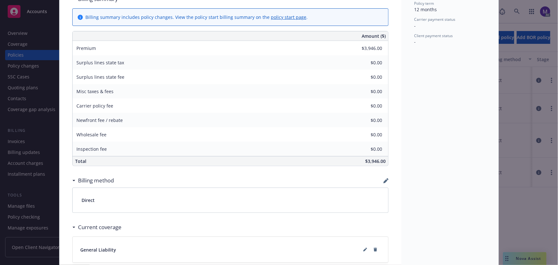
scroll to position [494, 0]
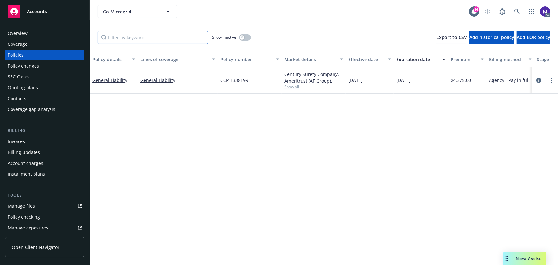
click at [130, 38] on input "Filter by keyword..." at bounding box center [153, 37] width 111 height 13
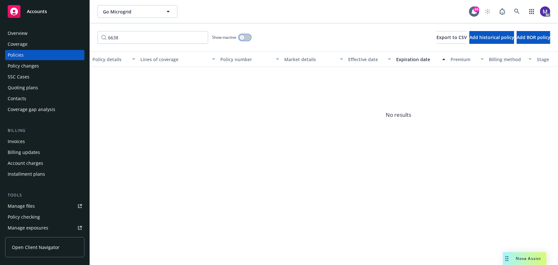
click at [249, 38] on button "button" at bounding box center [245, 37] width 12 height 6
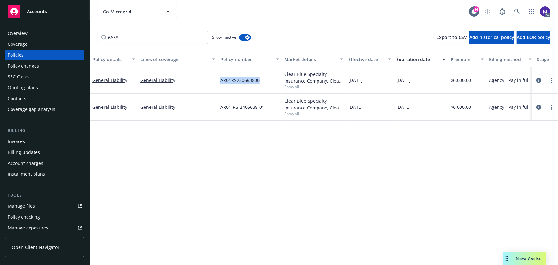
drag, startPoint x: 215, startPoint y: 79, endPoint x: 263, endPoint y: 79, distance: 48.6
click at [263, 79] on div "General Liability General Liability AR01RS230663800 Clear Blue Specialty Insura…" at bounding box center [398, 80] width 617 height 27
click at [263, 79] on div "AR01RS230663800" at bounding box center [250, 80] width 64 height 27
drag, startPoint x: 221, startPoint y: 105, endPoint x: 267, endPoint y: 106, distance: 45.7
click at [267, 106] on div "AR01-RS-2406638-01" at bounding box center [250, 107] width 64 height 27
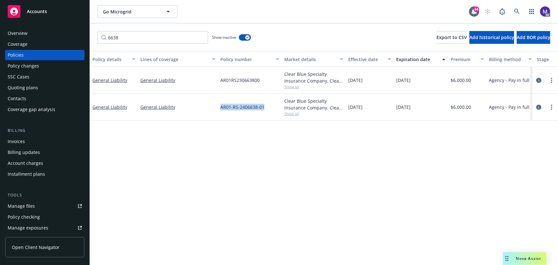
click at [267, 106] on div "AR01-RS-2406638-01" at bounding box center [250, 107] width 64 height 27
click at [291, 112] on span "Show all" at bounding box center [313, 113] width 59 height 5
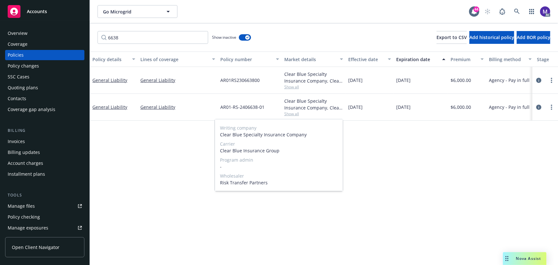
click at [291, 112] on span "Show all" at bounding box center [313, 113] width 59 height 5
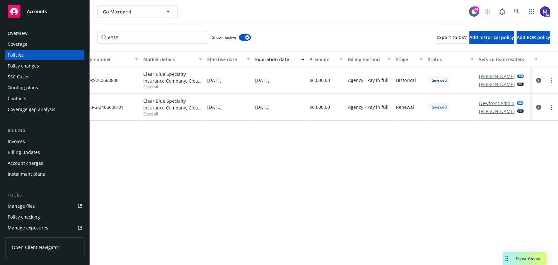
scroll to position [0, 149]
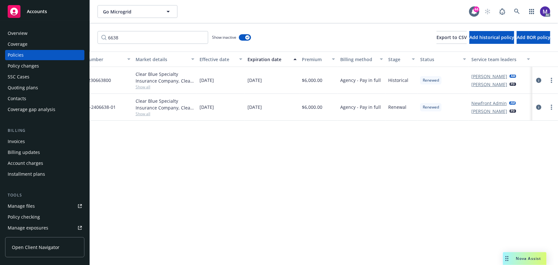
click at [327, 259] on div "Policy details Lines of coverage Policy number Market details Effective date Ex…" at bounding box center [324, 157] width 468 height 213
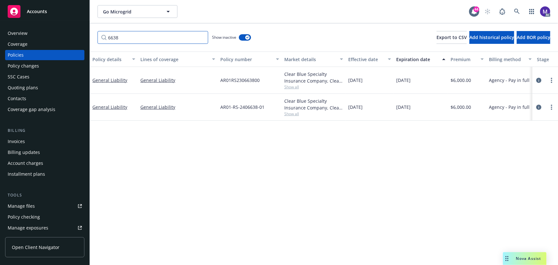
drag, startPoint x: 125, startPoint y: 38, endPoint x: 21, endPoint y: 20, distance: 105.9
click at [21, 20] on div "Accounts Overview Coverage Policies Policy changes SSC Cases Quoting plans Cont…" at bounding box center [279, 132] width 558 height 265
type input "general"
click at [539, 106] on icon "circleInformation" at bounding box center [538, 107] width 5 height 5
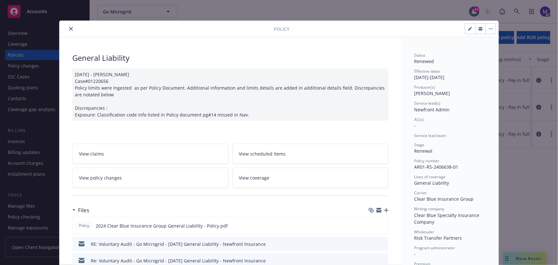
click at [144, 183] on link "View policy changes" at bounding box center [150, 178] width 156 height 20
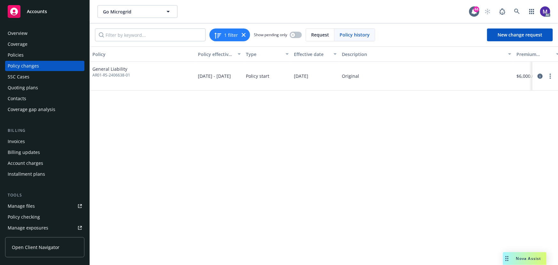
click at [37, 65] on div "Policy changes" at bounding box center [23, 66] width 31 height 10
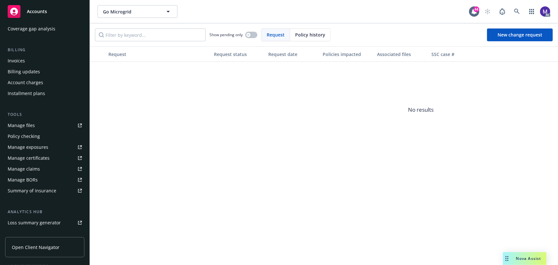
scroll to position [145, 0]
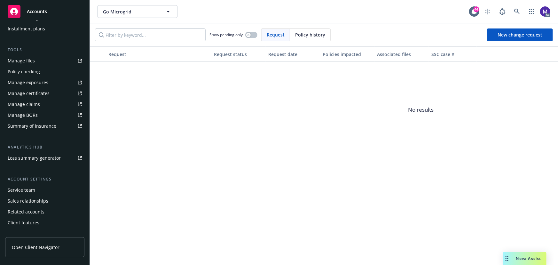
click at [31, 192] on div "Service team" at bounding box center [21, 190] width 27 height 10
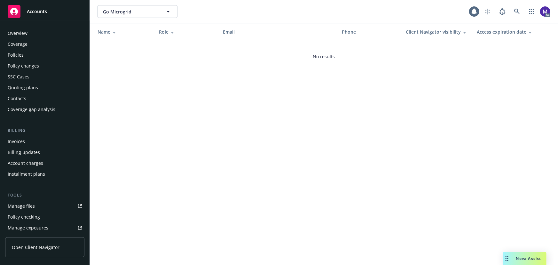
scroll to position [152, 0]
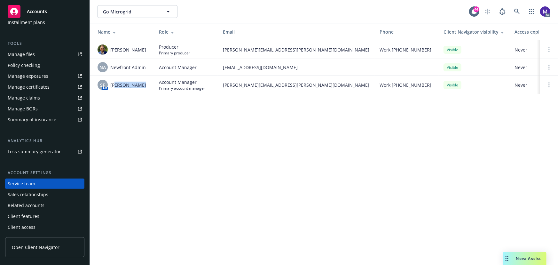
drag, startPoint x: 122, startPoint y: 86, endPoint x: 163, endPoint y: 88, distance: 41.3
click at [163, 89] on tr "SF AM Shelly Flores Account Manager Primary account manager shelly.flores@newfr…" at bounding box center [344, 84] width 508 height 19
click at [163, 88] on span "Primary account manager" at bounding box center [182, 87] width 46 height 5
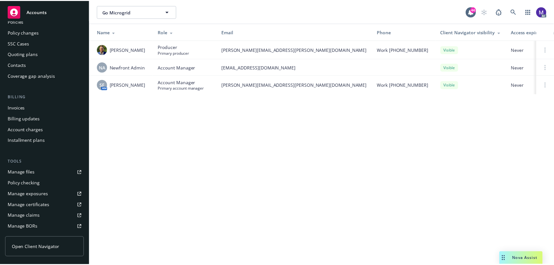
scroll to position [0, 0]
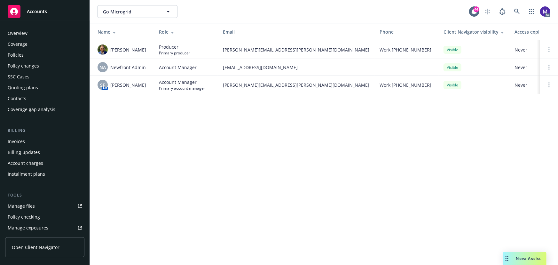
click at [30, 67] on div "Policy changes" at bounding box center [23, 66] width 31 height 10
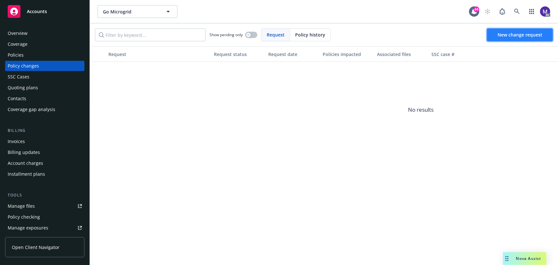
click at [507, 38] on link "New change request" at bounding box center [520, 34] width 66 height 13
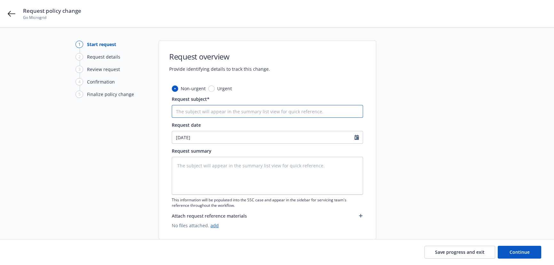
click at [204, 110] on input "Request subject*" at bounding box center [267, 111] width 191 height 13
type textarea "x"
type input "24-25 General Liability James River Group - Audit Statement"
click at [217, 109] on input "24-25 General Liability James River Group - Audit Statement" at bounding box center [267, 111] width 191 height 13
type textarea "x"
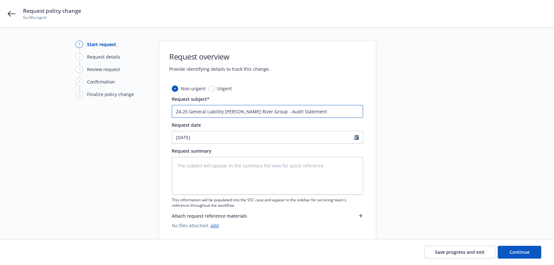
drag, startPoint x: 223, startPoint y: 110, endPoint x: 261, endPoint y: 114, distance: 37.6
click at [261, 114] on input "24-25 General Liability James River Group - Audit Statement" at bounding box center [267, 111] width 191 height 13
paste input "Clear Blue Insurance"
type input "24-25 General Liability Clear Blue Insurance Group - Audit Statement"
type textarea "x"
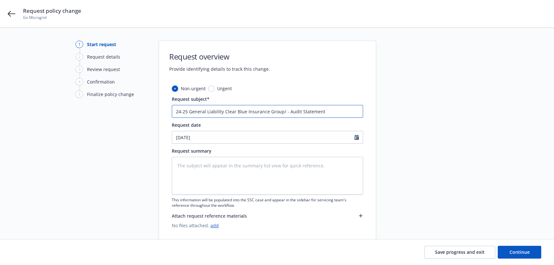
type input "24-25 General Liability Clear Blue Insurance Group/ - Audit Statement"
type textarea "x"
paste input "Risk Transfer Partners"
type input "24-25 General Liability Clear Blue Insurance Group/Risk Transfer Partners - Aud…"
type textarea "x"
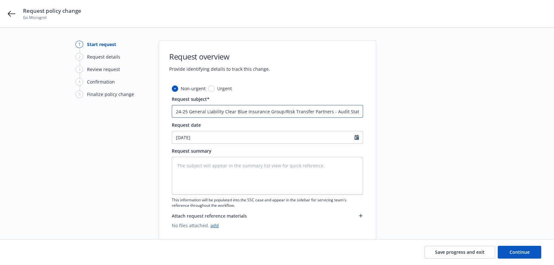
type input "24-25 General Liability Clear Blue Insurance Group/Risk Transfer Partners - Aud…"
click at [250, 173] on textarea at bounding box center [267, 176] width 191 height 38
type textarea "x"
type textarea "audi"
type textarea "x"
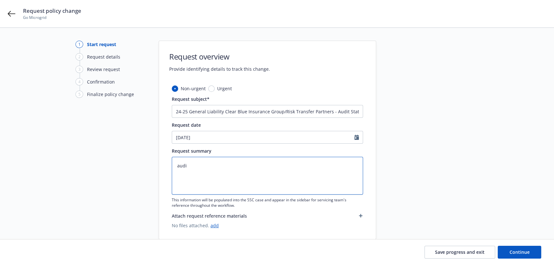
type textarea "audit"
type textarea "x"
type textarea "auditc"
type textarea "x"
type textarea "auditch"
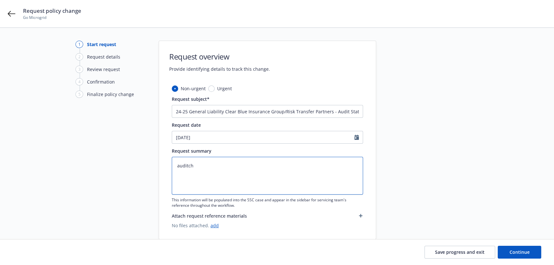
type textarea "x"
type textarea "auditcha"
type textarea "x"
type textarea "auditchan"
type textarea "x"
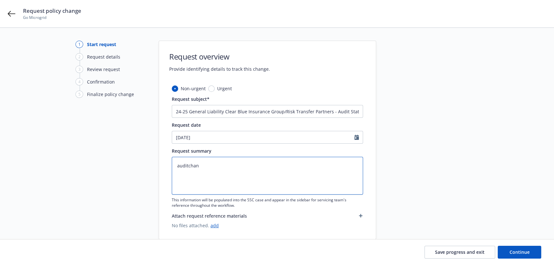
type textarea "auditchang"
type textarea "x"
type textarea "auditchange"
paste textarea "2024-2025 Final Audit Results Original premium - $6,000 Audited Actual Premium …"
type textarea "x"
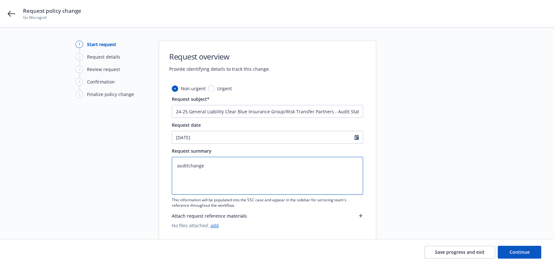
type textarea "2024-2025 Final Audit Results Original premium - $6,000 Audited Actual Premium …"
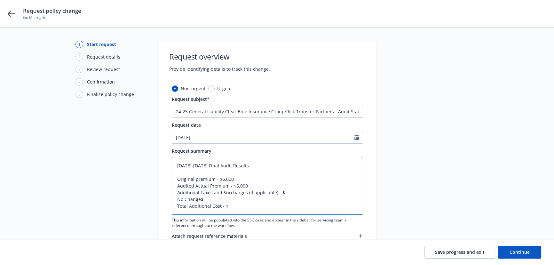
drag, startPoint x: 272, startPoint y: 192, endPoint x: 173, endPoint y: 191, distance: 99.5
click at [173, 191] on textarea "2024-2025 Final Audit Results Original premium - $6,000 Audited Actual Premium …" at bounding box center [267, 186] width 191 height 58
type textarea "x"
type textarea "2024-2025 Final Audit Results Original premium - $6,000 Audited Actual Premium …"
drag, startPoint x: 200, startPoint y: 198, endPoint x: 222, endPoint y: 207, distance: 23.3
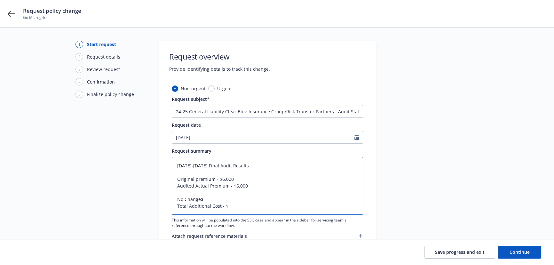
click at [200, 198] on textarea "2024-2025 Final Audit Results Original premium - $6,000 Audited Actual Premium …" at bounding box center [267, 186] width 191 height 58
type textarea "x"
type textarea "2024-2025 Final Audit Results Original premium - $6,000 Audited Actual Premium …"
type textarea "x"
type textarea "2024-2025 Final Audit Results Original premium - $6,000 Audited Actual Premium …"
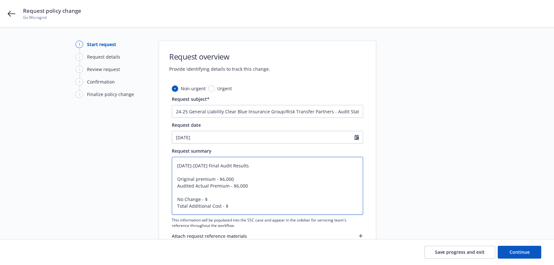
type textarea "x"
type textarea "2024-2025 Final Audit Results Original premium - $6,000 Audited Actual Premium …"
drag, startPoint x: 235, startPoint y: 208, endPoint x: 165, endPoint y: 208, distance: 69.7
click at [166, 208] on div "Non-urgent Urgent Request subject* 24-25 General Liability Clear Blue Insurance…" at bounding box center [267, 172] width 217 height 174
type textarea "x"
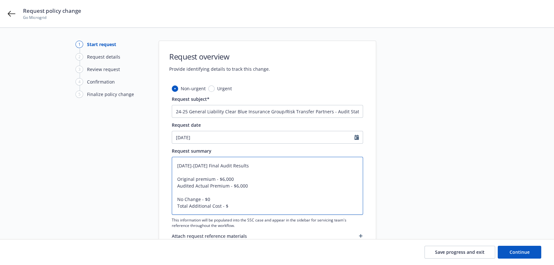
type textarea "2024-2025 Final Audit Results Original premium - $6,000 Audited Actual Premium …"
click at [182, 193] on textarea "2024-2025 Final Audit Results Original premium - $6,000 Audited Actual Premium …" at bounding box center [267, 186] width 191 height 58
type textarea "x"
type textarea "2024-2025 Final Audit Results Original premium - $6,000 Audited Actual Premium …"
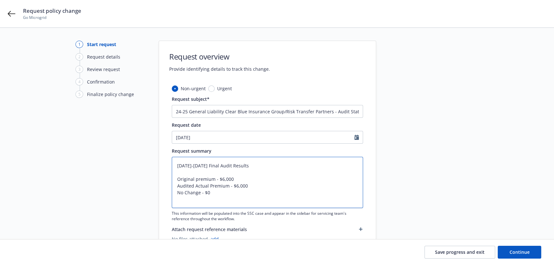
click at [196, 179] on textarea "2024-2025 Final Audit Results Original premium - $6,000 Audited Actual Premium …" at bounding box center [267, 182] width 191 height 51
type textarea "x"
type textarea "2024-2025 Final Audit Results Original remium - $6,000 Audited Actual Premium -…"
type textarea "x"
type textarea "2024-2025 Final Audit Results Original Premium - $6,000 Audited Actual Premium …"
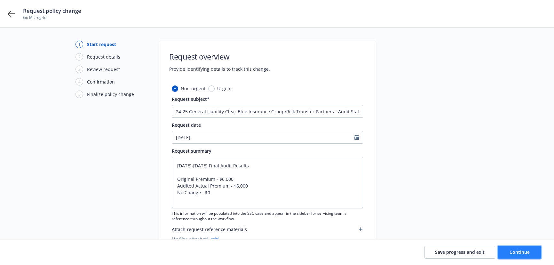
click at [511, 255] on button "Continue" at bounding box center [519, 252] width 43 height 13
type textarea "x"
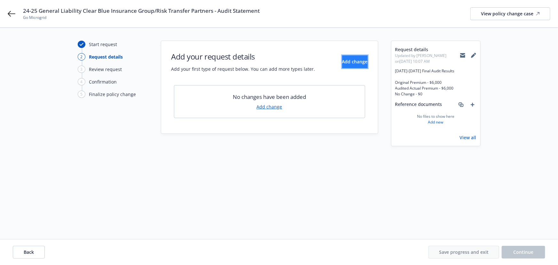
click at [342, 63] on span "Add change" at bounding box center [355, 62] width 26 height 6
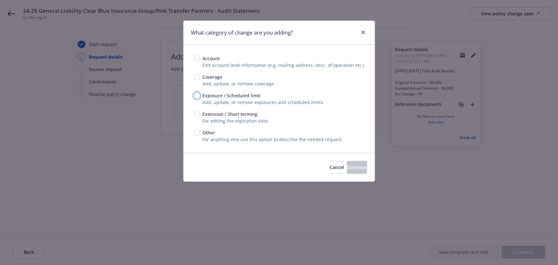
click at [197, 94] on input "Exposure / Scheduled limit" at bounding box center [197, 95] width 6 height 6
radio input "true"
click at [347, 166] on span "Continue" at bounding box center [357, 167] width 20 height 6
type textarea "x"
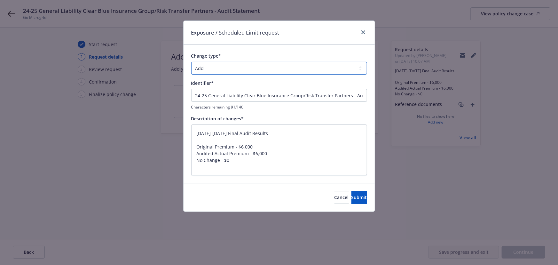
drag, startPoint x: 233, startPoint y: 70, endPoint x: 233, endPoint y: 74, distance: 4.5
click at [233, 70] on select "Add Audit Change Remove" at bounding box center [279, 68] width 176 height 13
select select "AUDIT"
click at [191, 62] on select "Add Audit Change Remove" at bounding box center [279, 68] width 176 height 13
drag, startPoint x: 204, startPoint y: 129, endPoint x: 26, endPoint y: 113, distance: 179.1
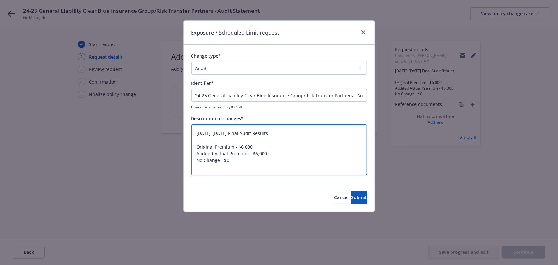
click at [28, 113] on div "Exposure / Scheduled Limit request Change type* Add Audit Change Remove Identif…" at bounding box center [279, 132] width 558 height 265
type textarea "x"
type textarea "Original Premium - $6,000 Audited Actual Premium - $6,000 No Change - $0"
click at [225, 95] on input "24-25 General Liability Clear Blue Insurance Group/Risk Transfer Partners - Aud…" at bounding box center [279, 95] width 176 height 13
paste input "024-2025 Final Audit Results"
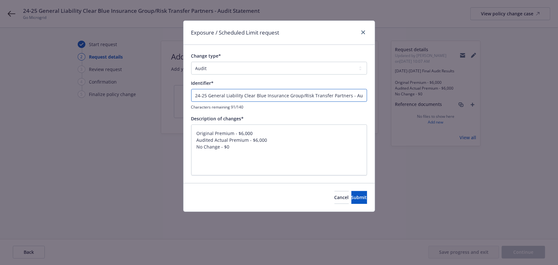
type input "2024-2025 Final Audit Results"
type textarea "x"
type input "2024-2025 Final Audit Results"
drag, startPoint x: 196, startPoint y: 146, endPoint x: 199, endPoint y: 85, distance: 60.5
click at [199, 85] on div "Change type* Add Audit Change Remove Identifier* 2024-2025 Final Audit Results …" at bounding box center [279, 113] width 176 height 123
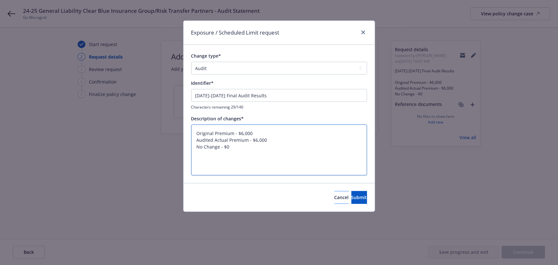
type textarea "x"
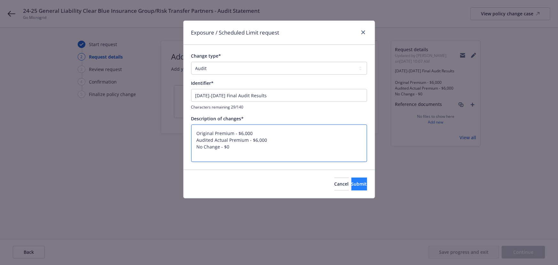
type textarea "Original Premium - $6,000 Audited Actual Premium - $6,000 No Change - $0"
click at [355, 185] on span "Submit" at bounding box center [359, 184] width 16 height 6
type textarea "x"
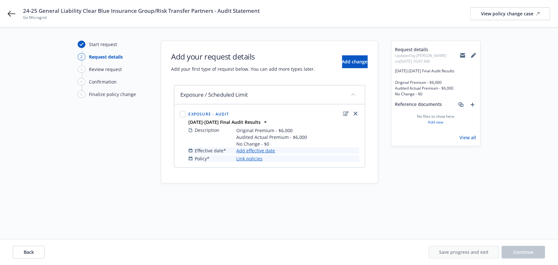
click at [257, 148] on link "Add effective date" at bounding box center [256, 150] width 39 height 7
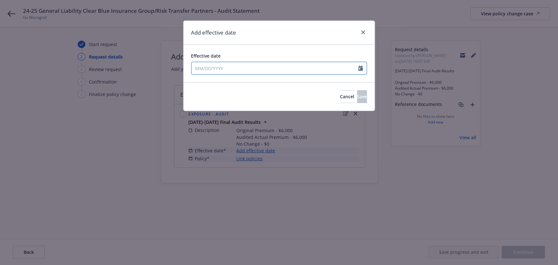
select select "10"
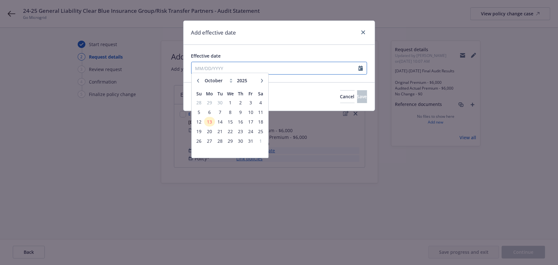
click at [207, 72] on input "Effective date" at bounding box center [275, 68] width 167 height 12
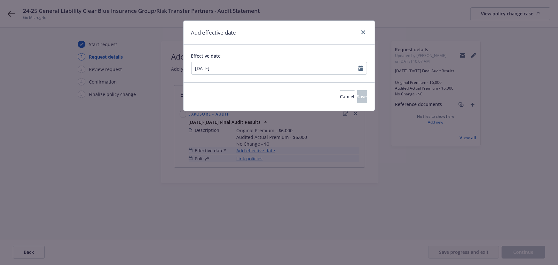
type input "[DATE]"
click at [266, 47] on div "Effective date 08/10/2024 January February March April May June July August Sep…" at bounding box center [279, 63] width 191 height 37
click at [357, 97] on span "Save" at bounding box center [362, 96] width 10 height 6
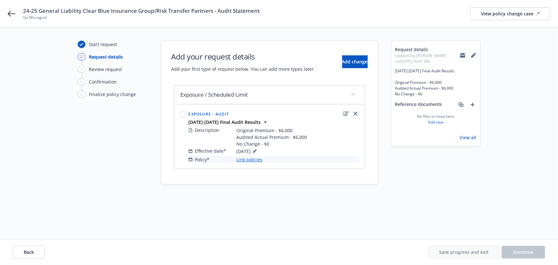
click at [251, 160] on link "Link policies" at bounding box center [250, 159] width 26 height 7
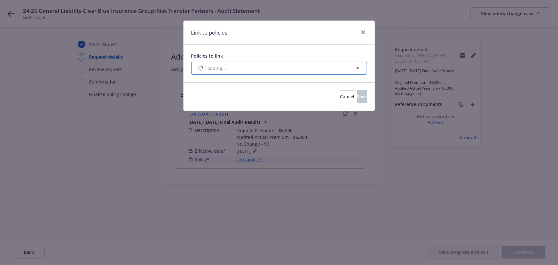
drag, startPoint x: 227, startPoint y: 69, endPoint x: 278, endPoint y: 69, distance: 51.2
click at [228, 69] on button "Loading..." at bounding box center [279, 68] width 176 height 13
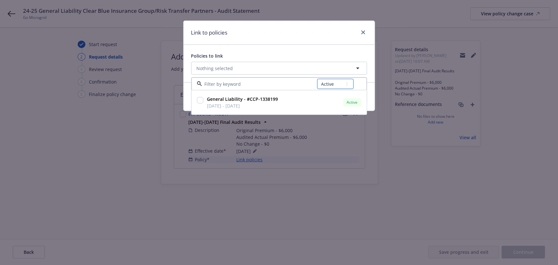
drag, startPoint x: 335, startPoint y: 85, endPoint x: 335, endPoint y: 89, distance: 3.6
click at [335, 85] on select "All Active Upcoming Expired Cancelled" at bounding box center [335, 84] width 36 height 10
select select "EXPIRED"
click at [317, 79] on select "All Active Upcoming Expired Cancelled" at bounding box center [335, 84] width 36 height 10
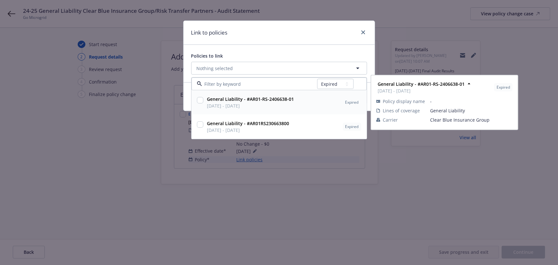
click at [199, 101] on input "checkbox" at bounding box center [200, 100] width 6 height 6
checkbox input "true"
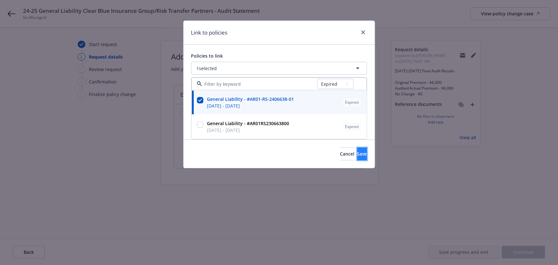
click at [357, 152] on span "Save" at bounding box center [362, 154] width 10 height 6
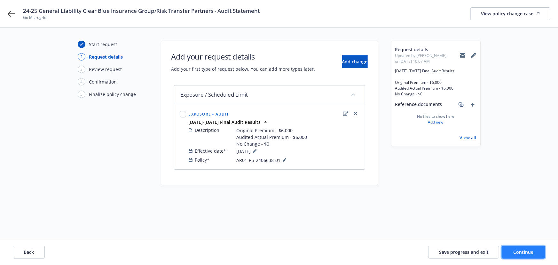
click at [519, 250] on span "Continue" at bounding box center [524, 252] width 20 height 6
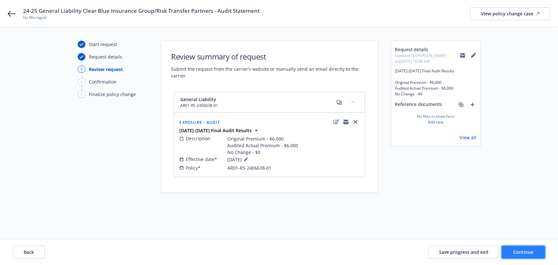
click at [522, 253] on span "Continue" at bounding box center [524, 252] width 20 height 6
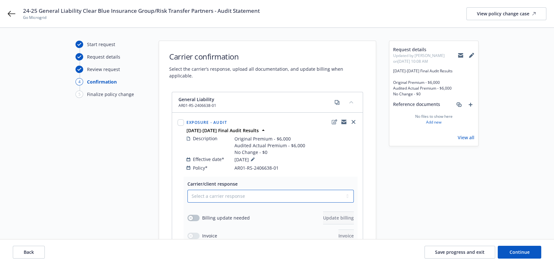
drag, startPoint x: 237, startPoint y: 190, endPoint x: 225, endPoint y: 194, distance: 12.8
click at [237, 190] on select "Select a carrier response Accepted Accepted with revision No endorsement needed…" at bounding box center [270, 196] width 166 height 13
select select "ACCEPTED"
click at [187, 190] on select "Select a carrier response Accepted Accepted with revision No endorsement needed…" at bounding box center [270, 196] width 166 height 13
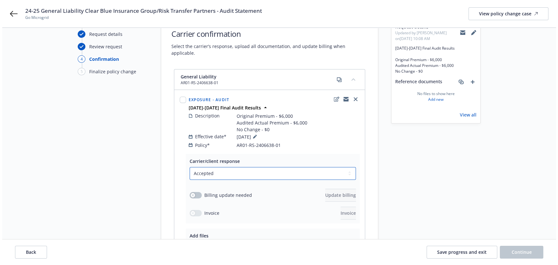
scroll to position [58, 0]
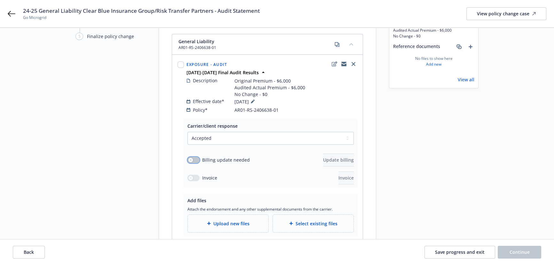
click at [193, 157] on button "button" at bounding box center [193, 160] width 12 height 6
click at [332, 157] on button "Update billing" at bounding box center [338, 159] width 31 height 13
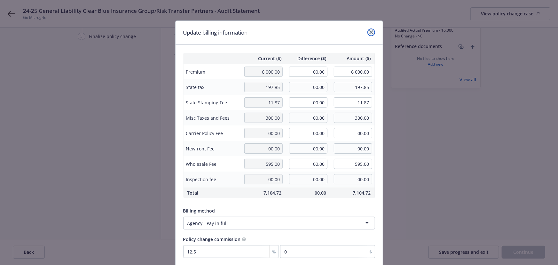
click at [369, 31] on icon "close" at bounding box center [371, 32] width 4 height 4
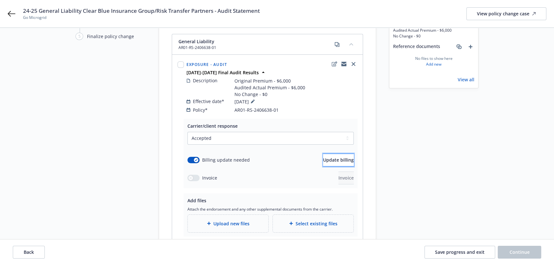
click at [323, 157] on span "Update billing" at bounding box center [338, 160] width 31 height 6
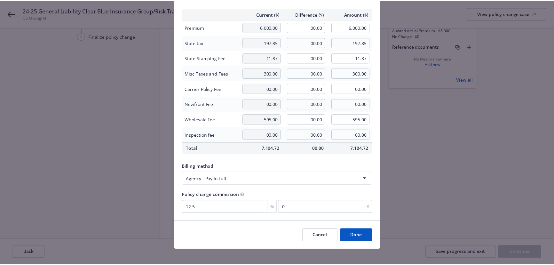
scroll to position [50, 0]
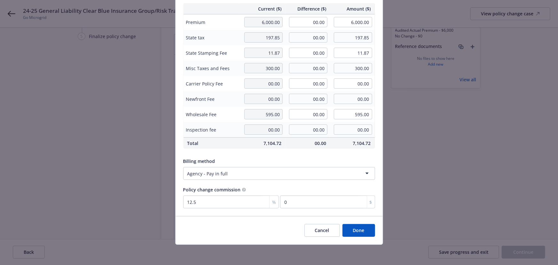
click at [359, 242] on div "Cancel Done" at bounding box center [279, 230] width 207 height 28
click at [357, 234] on button "Done" at bounding box center [358, 230] width 33 height 13
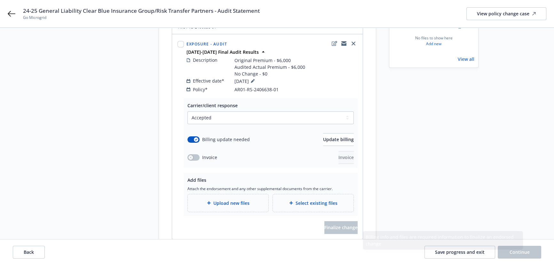
scroll to position [100, 0]
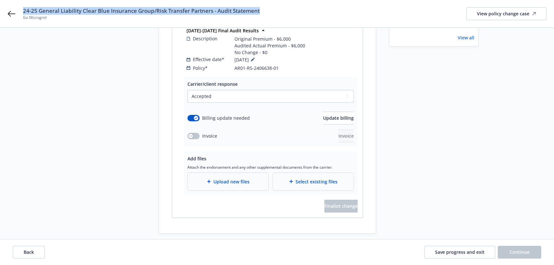
drag, startPoint x: 263, startPoint y: 8, endPoint x: 24, endPoint y: 9, distance: 239.2
click at [24, 9] on div "24-25 General Liability Clear Blue Insurance Group/Risk Transfer Partners - Aud…" at bounding box center [284, 13] width 523 height 13
copy span "24-25 General Liability Clear Blue Insurance Group/Risk Transfer Partners - Aud…"
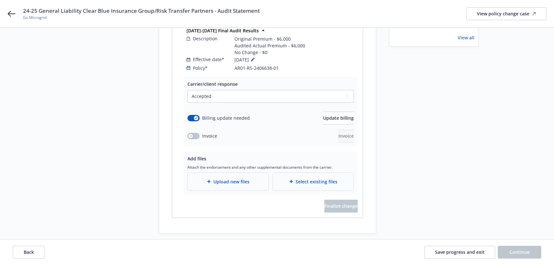
click at [226, 178] on div "Upload new files" at bounding box center [228, 182] width 81 height 18
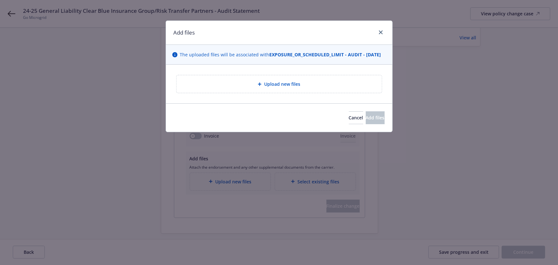
click at [256, 88] on div "Upload new files" at bounding box center [279, 83] width 195 height 7
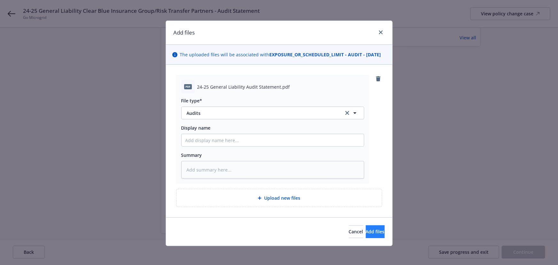
type textarea "x"
click at [214, 113] on button "Audits" at bounding box center [272, 112] width 183 height 13
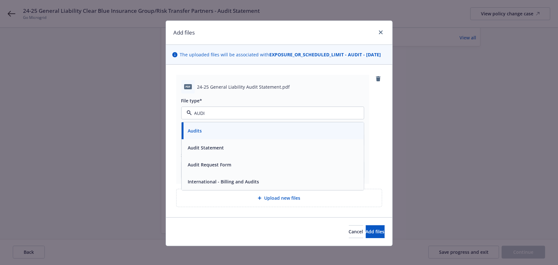
type input "AUDIT"
click at [215, 151] on span "Audit Statement" at bounding box center [206, 148] width 36 height 7
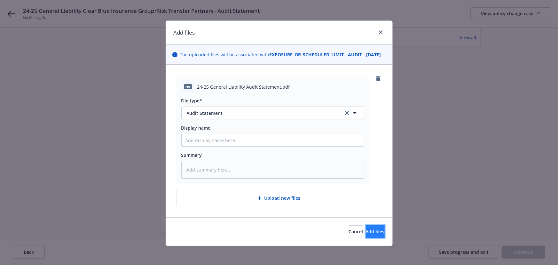
click at [366, 234] on span "Add files" at bounding box center [375, 231] width 19 height 6
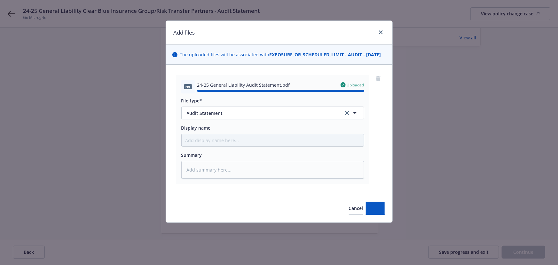
type textarea "x"
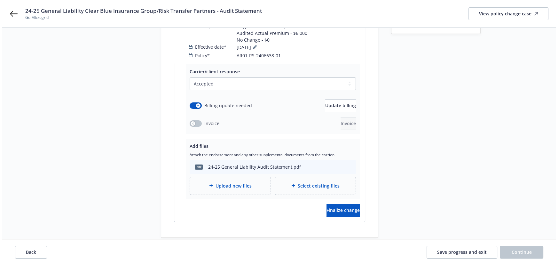
scroll to position [116, 0]
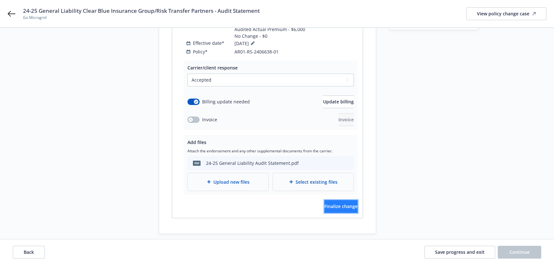
click at [326, 200] on button "Finalize change" at bounding box center [340, 206] width 33 height 13
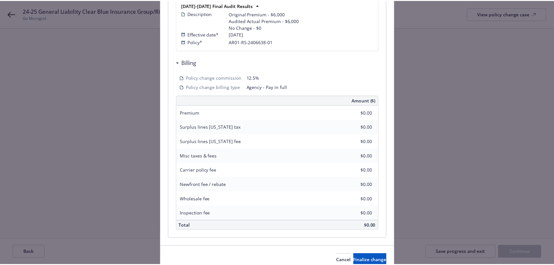
scroll to position [181, 0]
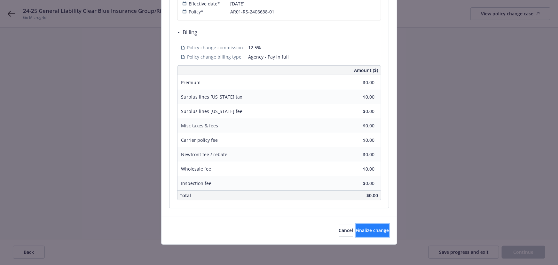
click at [356, 228] on span "Finalize change" at bounding box center [372, 230] width 33 height 6
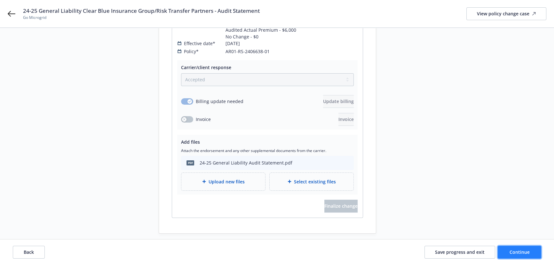
click at [529, 255] on span "Continue" at bounding box center [519, 252] width 20 height 6
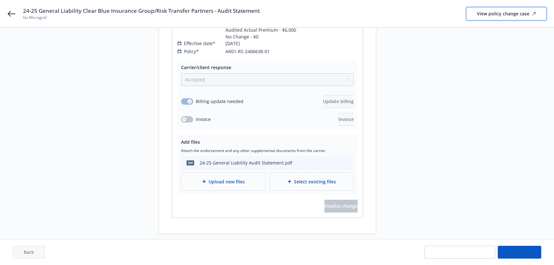
drag, startPoint x: 496, startPoint y: 17, endPoint x: 198, endPoint y: 14, distance: 297.7
click at [496, 17] on div "View policy change case" at bounding box center [506, 14] width 59 height 12
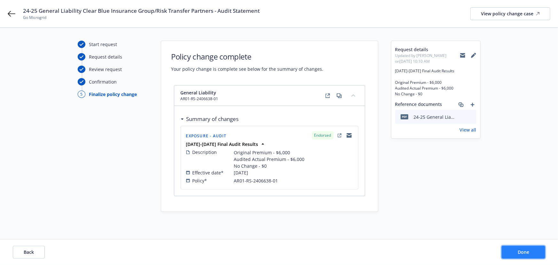
click at [514, 250] on button "Done" at bounding box center [523, 252] width 43 height 13
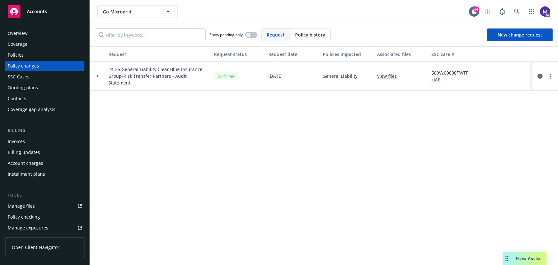
click at [102, 81] on div at bounding box center [98, 76] width 16 height 29
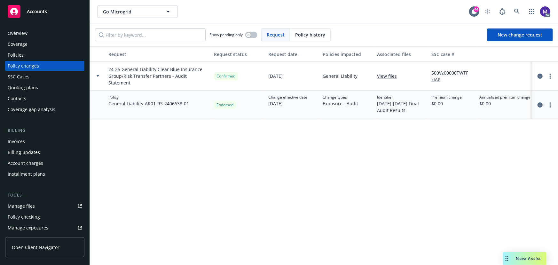
scroll to position [152, 0]
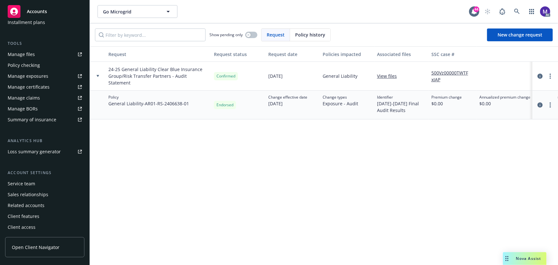
click at [22, 182] on div "Service team" at bounding box center [21, 183] width 27 height 10
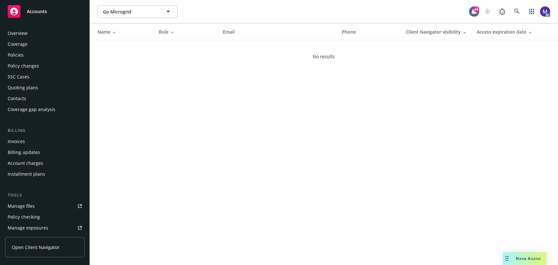
scroll to position [152, 0]
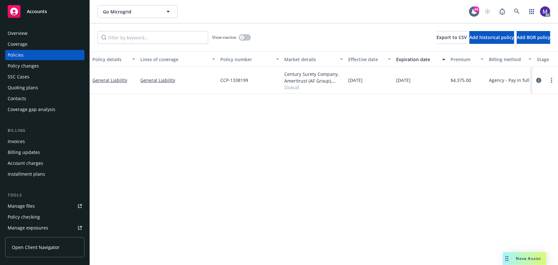
scroll to position [0, 149]
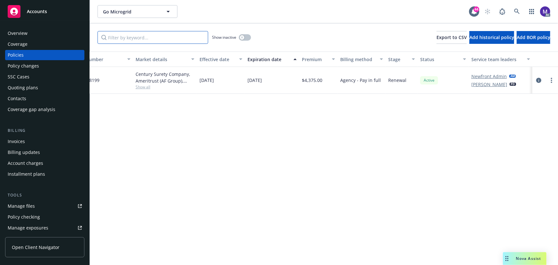
click at [149, 37] on input "Filter by keyword..." at bounding box center [153, 37] width 111 height 13
type input "general"
click at [242, 36] on icon "button" at bounding box center [242, 37] width 3 height 3
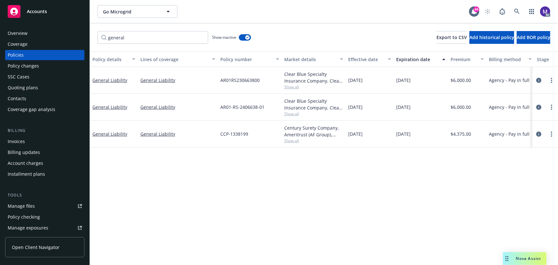
click at [295, 115] on span "Show all" at bounding box center [313, 113] width 59 height 5
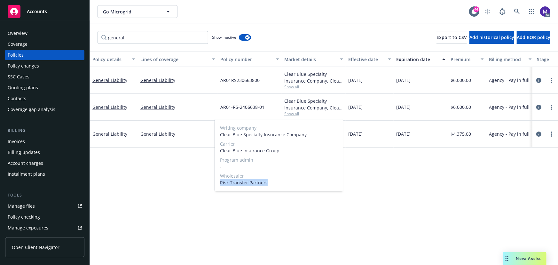
drag, startPoint x: 268, startPoint y: 182, endPoint x: 257, endPoint y: 166, distance: 19.9
click at [250, 173] on div "Wholesaler Risk Transfer Partners" at bounding box center [279, 178] width 118 height 13
drag, startPoint x: 258, startPoint y: 164, endPoint x: 252, endPoint y: 158, distance: 9.1
click at [258, 164] on span "-" at bounding box center [279, 166] width 118 height 7
drag, startPoint x: 281, startPoint y: 150, endPoint x: 220, endPoint y: 153, distance: 60.5
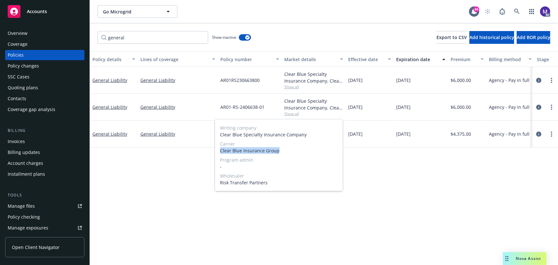
click at [220, 153] on span "Clear Blue Insurance Group" at bounding box center [279, 150] width 118 height 7
copy span "Clear Blue Insurance Group"
click at [259, 182] on span "Risk Transfer Partners" at bounding box center [279, 182] width 118 height 7
click at [260, 182] on span "Risk Transfer Partners" at bounding box center [279, 182] width 118 height 7
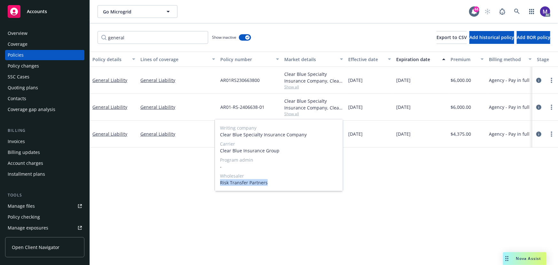
copy span "Risk Transfer Partners"
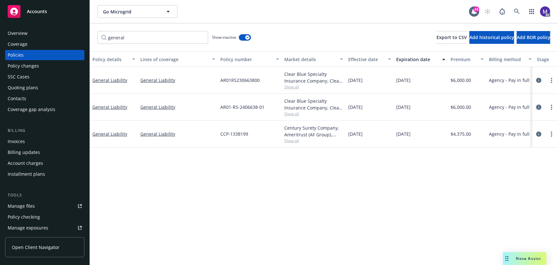
click at [540, 106] on icon "circleInformation" at bounding box center [538, 107] width 5 height 5
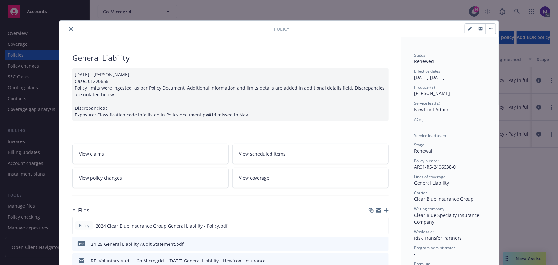
click at [250, 116] on div "[DATE] - [PERSON_NAME] Case#01220656 Policy limits were Ingested as per Policy …" at bounding box center [230, 94] width 316 height 52
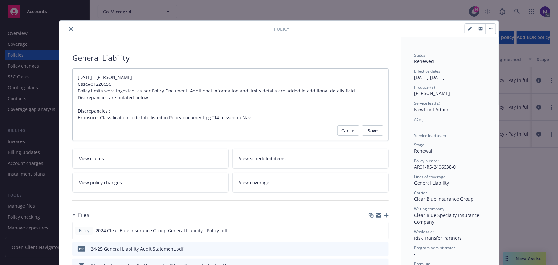
click at [251, 116] on textarea "[DATE] - [PERSON_NAME] Case#01220656 Policy limits were Ingested as per Policy …" at bounding box center [230, 104] width 316 height 73
click at [250, 116] on textarea "[DATE] - [PERSON_NAME] Case#01220656 Policy limits were Ingested as per Policy …" at bounding box center [230, 104] width 316 height 73
type textarea "[DATE] - [PERSON_NAME] Case#01220656 Policy limits were Ingested as per Policy …"
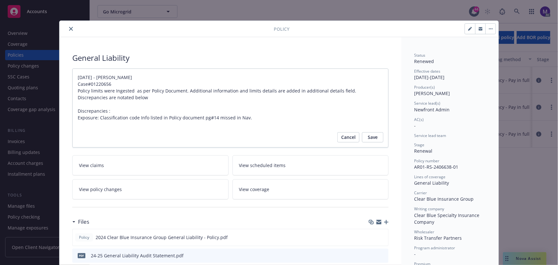
type textarea "x"
type textarea "[DATE] - [PERSON_NAME] Case#01220656 Policy limits were Ingested as per Policy …"
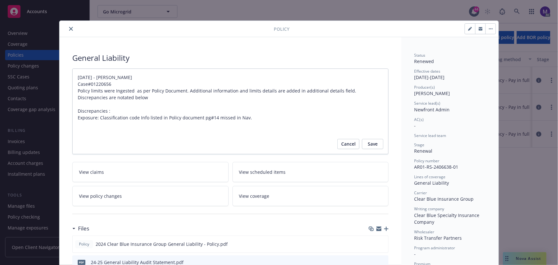
type textarea "x"
type textarea "[DATE] - [PERSON_NAME] Case#01220656 Policy limits were Ingested as per Policy …"
type textarea "x"
type textarea "[DATE] - [PERSON_NAME] Case#01220656 Policy limits were Ingested as per Policy …"
type textarea "x"
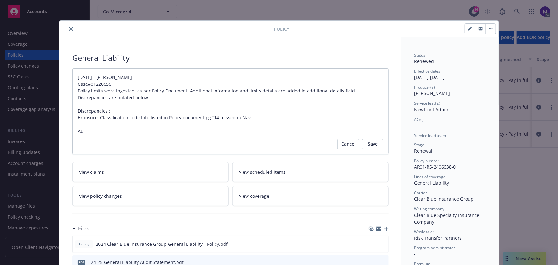
type textarea "[DATE] - [PERSON_NAME] Case#01220656 Policy limits were Ingested as per Policy …"
type textarea "x"
type textarea "[DATE] - [PERSON_NAME] Case#01220656 Policy limits were Ingested as per Policy …"
type textarea "x"
type textarea "[DATE] - [PERSON_NAME] Case#01220656 Policy limits were Ingested as per Policy …"
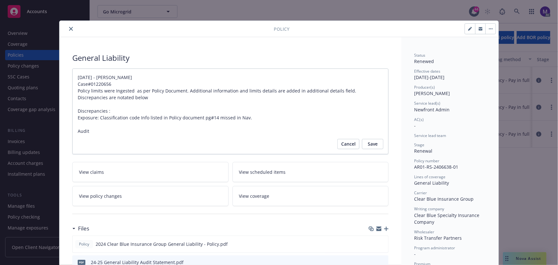
type textarea "x"
type textarea "[DATE] - [PERSON_NAME] Case#01220656 Policy limits were Ingested as per Policy …"
type textarea "x"
type textarea "[DATE] - [PERSON_NAME] Case#01220656 Policy limits were Ingested as per Policy …"
type textarea "x"
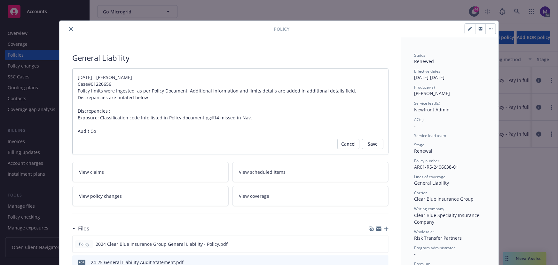
type textarea "[DATE] - [PERSON_NAME] Case#01220656 Policy limits were Ingested as per Policy …"
type textarea "x"
type textarea "[DATE] - [PERSON_NAME] Case#01220656 Policy limits were Ingested as per Policy …"
type textarea "x"
type textarea "[DATE] - [PERSON_NAME] Case#01220656 Policy limits were Ingested as per Policy …"
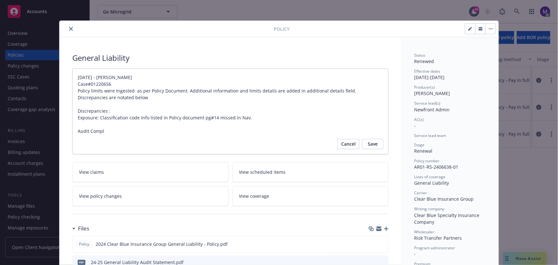
type textarea "x"
type textarea "[DATE] - [PERSON_NAME] Case#01220656 Policy limits were Ingested as per Policy …"
type textarea "x"
type textarea "[DATE] - [PERSON_NAME] Case#01220656 Policy limits were Ingested as per Policy …"
type textarea "x"
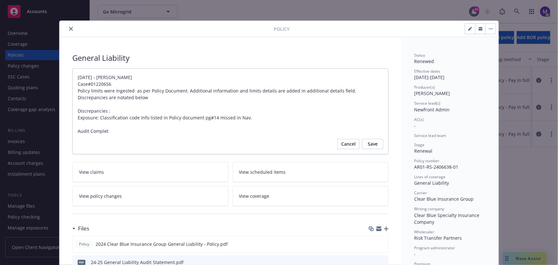
type textarea "[DATE] - [PERSON_NAME] Case#01220656 Policy limits were Ingested as per Policy …"
type textarea "x"
type textarea "[DATE] - [PERSON_NAME] Case#01220656 Policy limits were Ingested as per Policy …"
type textarea "x"
type textarea "[DATE] - [PERSON_NAME] Case#01220656 Policy limits were Ingested as per Policy …"
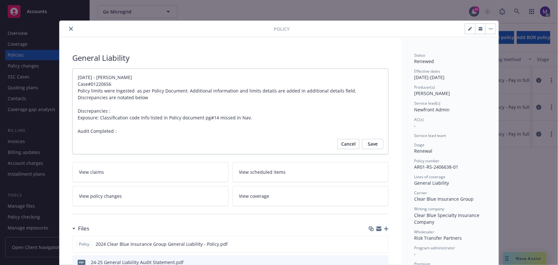
type textarea "x"
type textarea "[DATE] - [PERSON_NAME] Case#01220656 Policy limits were Ingested as per Policy …"
type textarea "x"
type textarea "[DATE] - [PERSON_NAME] Case#01220656 Policy limits were Ingested as per Policy …"
type textarea "x"
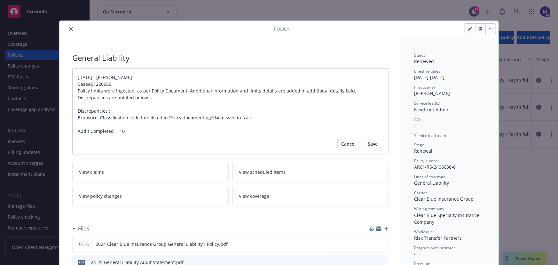
type textarea "[DATE] - [PERSON_NAME] Case#01220656 Policy limits were Ingested as per Policy …"
type textarea "x"
type textarea "[DATE] - [PERSON_NAME] Case#01220656 Policy limits were Ingested as per Policy …"
type textarea "x"
type textarea "[DATE] - [PERSON_NAME] Case#01220656 Policy limits were Ingested as per Policy …"
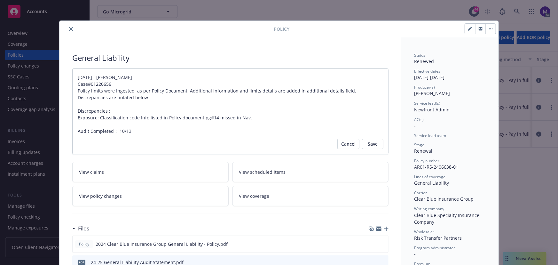
type textarea "x"
type textarea "[DATE] - [PERSON_NAME] Case#01220656 Policy limits were Ingested as per Policy …"
type textarea "x"
type textarea "[DATE] - [PERSON_NAME] Case#01220656 Policy limits were Ingested as per Policy …"
type textarea "x"
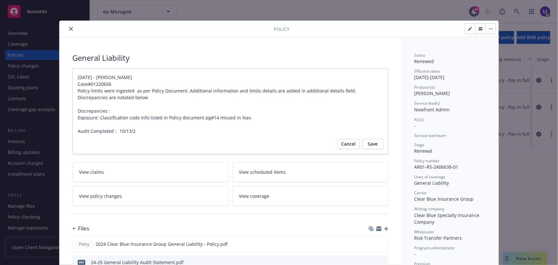
type textarea "[DATE] - [PERSON_NAME] Case#01220656 Policy limits were Ingested as per Policy …"
type textarea "x"
type textarea "[DATE] - [PERSON_NAME] Case#01220656 Policy limits were Ingested as per Policy …"
type textarea "x"
type textarea "[DATE] - [PERSON_NAME] Case#01220656 Policy limits were Ingested as per Policy …"
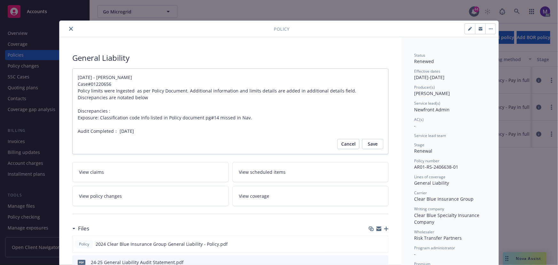
type textarea "x"
type textarea "[DATE] - [PERSON_NAME] Case#01220656 Policy limits were Ingested as per Policy …"
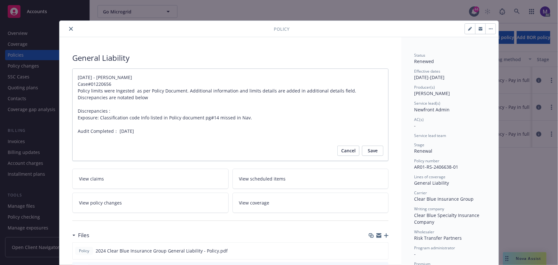
type textarea "x"
type textarea "[DATE] - [PERSON_NAME] Case#01220656 Policy limits were Ingested as per Policy …"
type textarea "x"
type textarea "[DATE] - [PERSON_NAME] Case#01220656 Policy limits were Ingested as per Policy …"
type textarea "x"
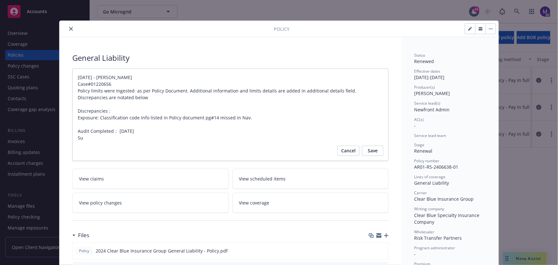
type textarea "[DATE] - [PERSON_NAME] Case#01220656 Policy limits were Ingested as per Policy …"
type textarea "x"
type textarea "[DATE] - [PERSON_NAME] Case#01220656 Policy limits were Ingested as per Policy …"
type textarea "x"
type textarea "[DATE] - [PERSON_NAME] Case#01220656 Policy limits were Ingested as per Policy …"
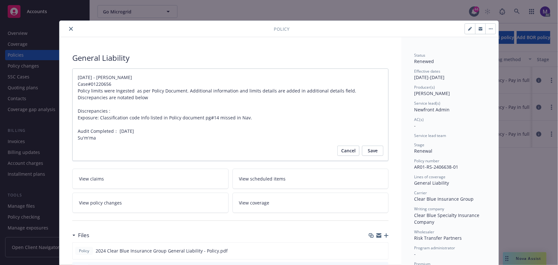
type textarea "x"
type textarea "[DATE] - [PERSON_NAME] Case#01220656 Policy limits were Ingested as per Policy …"
type textarea "x"
type textarea "[DATE] - [PERSON_NAME] Case#01220656 Policy limits were Ingested as per Policy …"
type textarea "x"
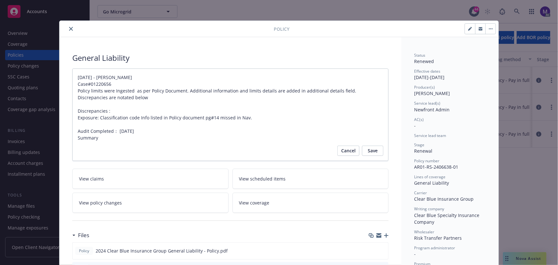
type textarea "[DATE] - [PERSON_NAME] Case#01220656 Policy limits were Ingested as per Policy …"
type textarea "x"
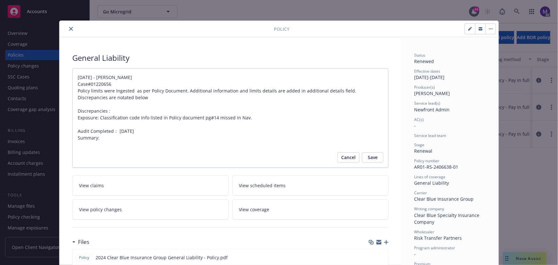
type textarea "[DATE] - [PERSON_NAME] Case#01220656 Policy limits were Ingested as per Policy …"
type textarea "x"
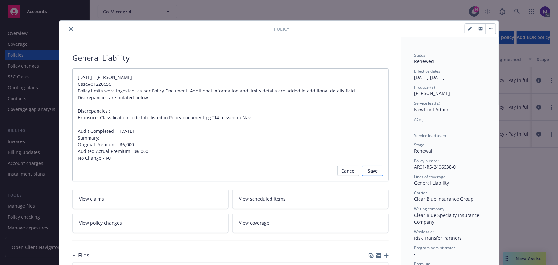
type textarea "[DATE] - [PERSON_NAME] Case#01220656 Policy limits were Ingested as per Policy …"
click at [368, 173] on span "Save" at bounding box center [373, 171] width 10 height 10
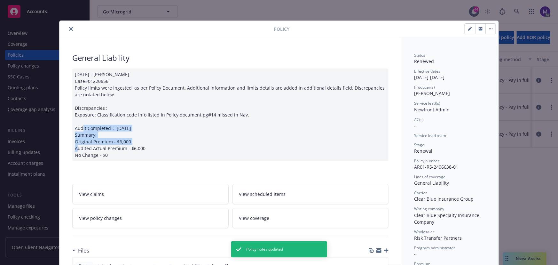
drag, startPoint x: 93, startPoint y: 124, endPoint x: 113, endPoint y: 144, distance: 27.6
click at [113, 144] on div "[DATE] - [PERSON_NAME] Case#01220656 Policy limits were Ingested as per Policy …" at bounding box center [230, 114] width 316 height 92
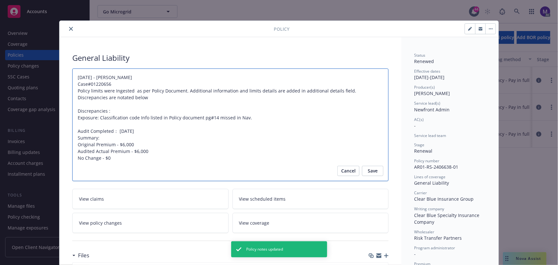
click at [113, 144] on textarea "[DATE] - [PERSON_NAME] Case#01220656 Policy limits were Ingested as per Policy …" at bounding box center [230, 124] width 316 height 113
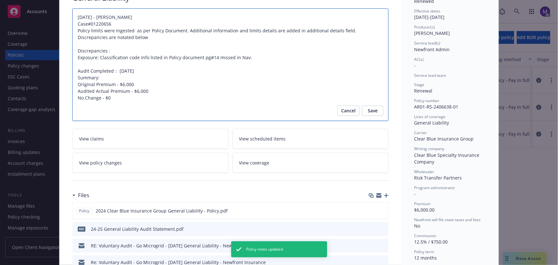
scroll to position [174, 0]
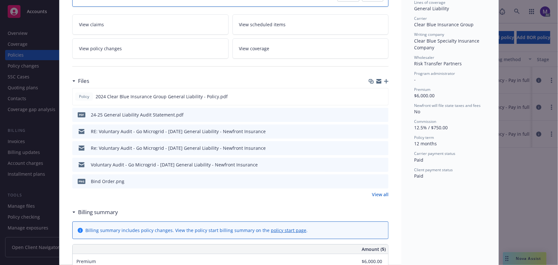
type textarea "x"
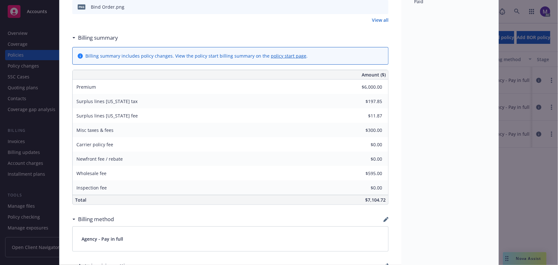
scroll to position [610, 0]
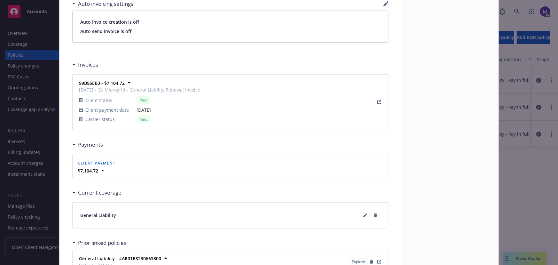
drag, startPoint x: 49, startPoint y: 183, endPoint x: 43, endPoint y: 184, distance: 5.6
click at [49, 183] on div "Policy General Liability [DATE] - [PERSON_NAME] Case#01220656 Policy limits wer…" at bounding box center [279, 132] width 558 height 265
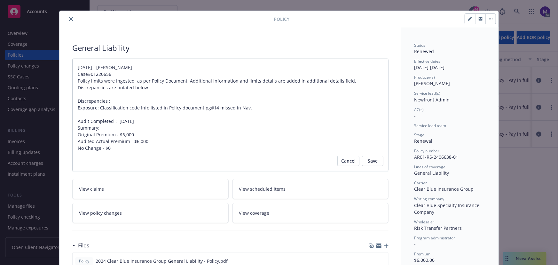
scroll to position [0, 0]
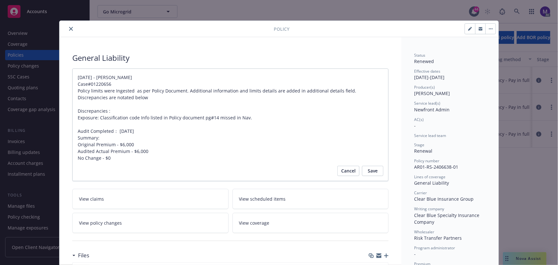
click at [67, 27] on button "close" at bounding box center [71, 29] width 8 height 8
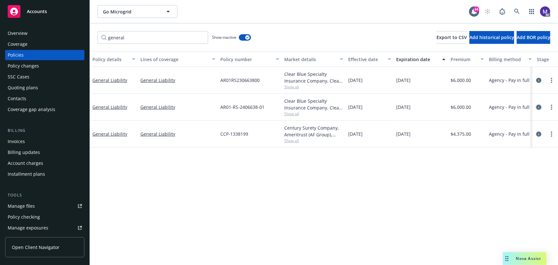
click at [536, 106] on icon "circleInformation" at bounding box center [538, 107] width 5 height 5
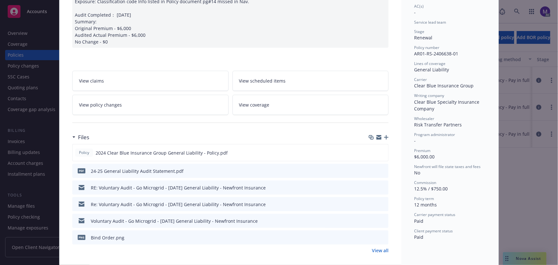
scroll to position [106, 0]
